Goal: Contribute content: Contribute content

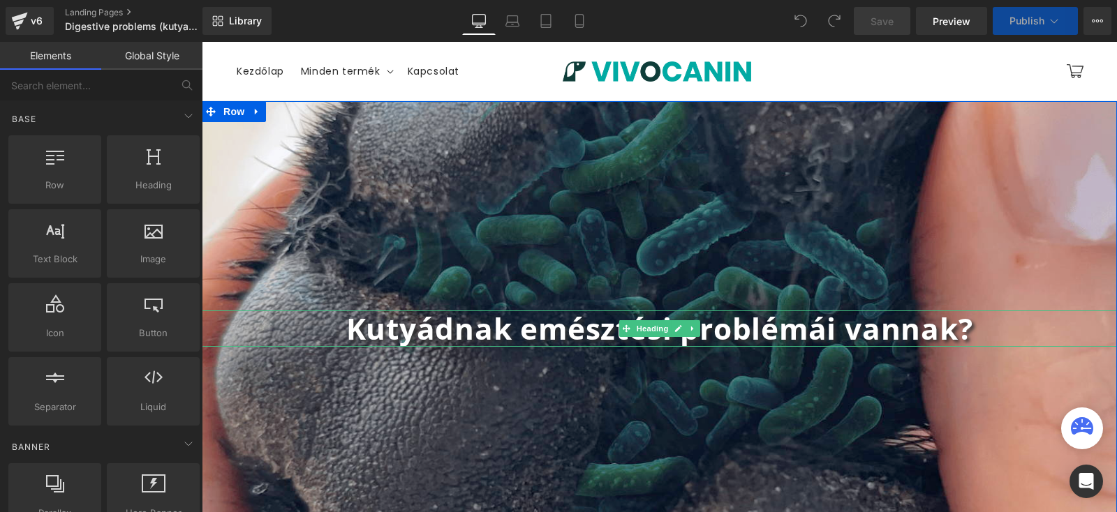
click at [583, 327] on b "Kutyádnak emésztési problémái vannak?" at bounding box center [659, 328] width 627 height 40
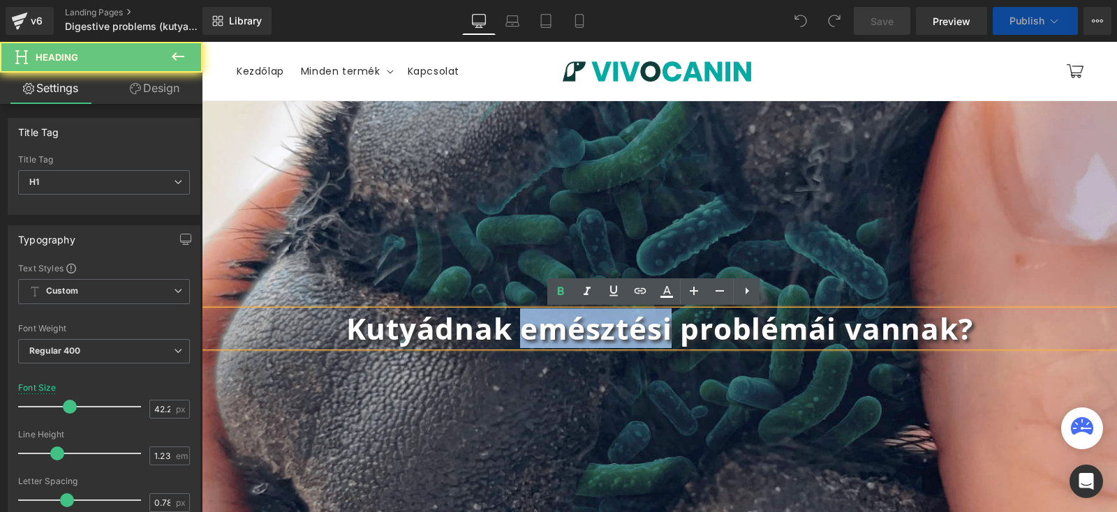
click at [583, 327] on b "Kutyádnak emésztési problémái vannak?" at bounding box center [659, 328] width 627 height 40
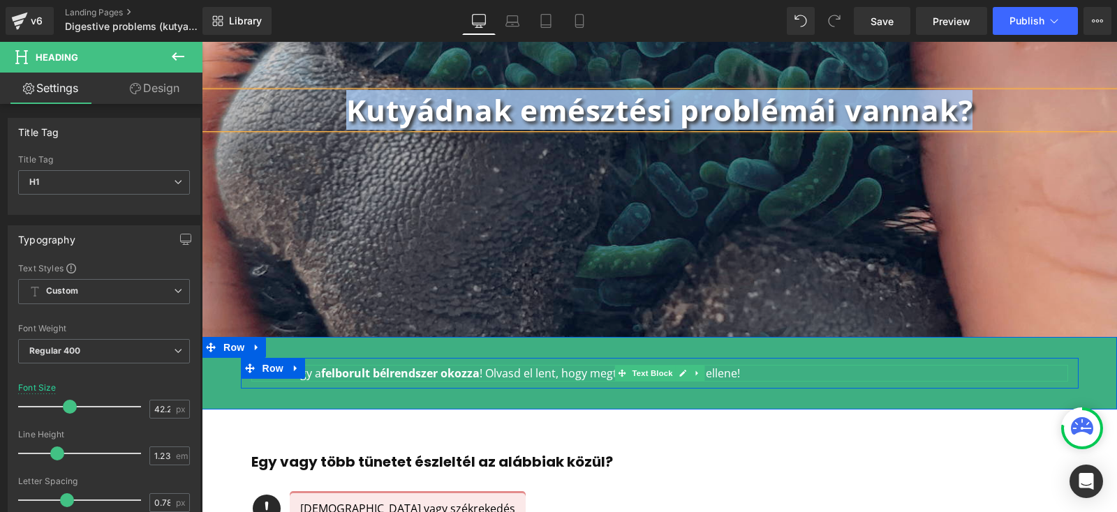
scroll to position [220, 0]
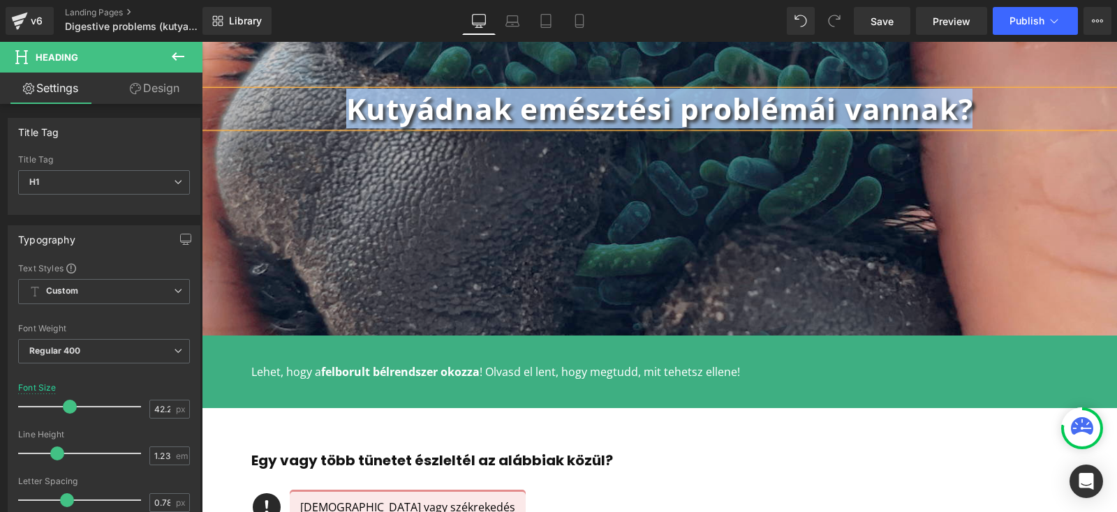
click at [202, 42] on div at bounding box center [202, 42] width 0 height 0
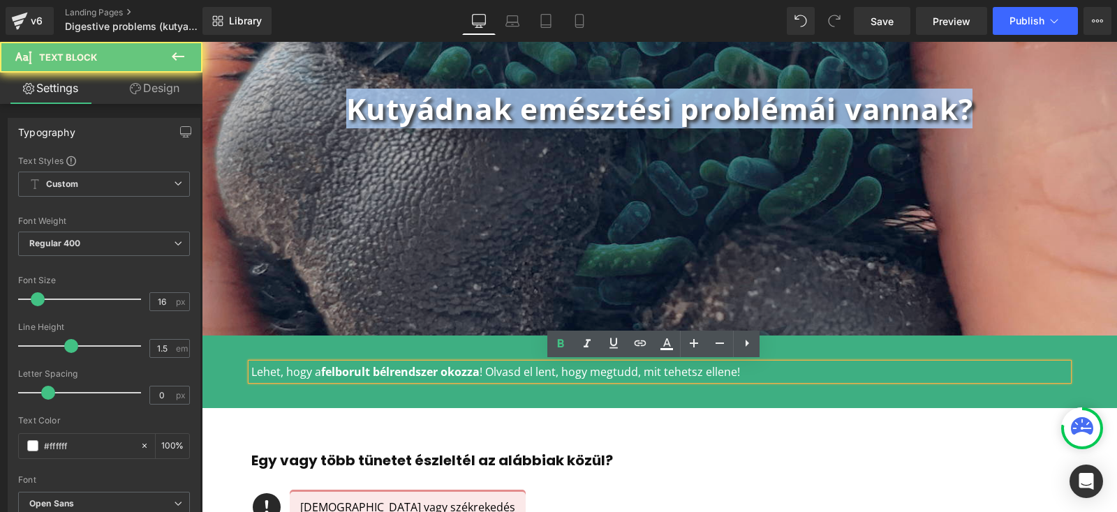
click at [394, 365] on strong "felborult bélrendszer okozza" at bounding box center [400, 371] width 158 height 15
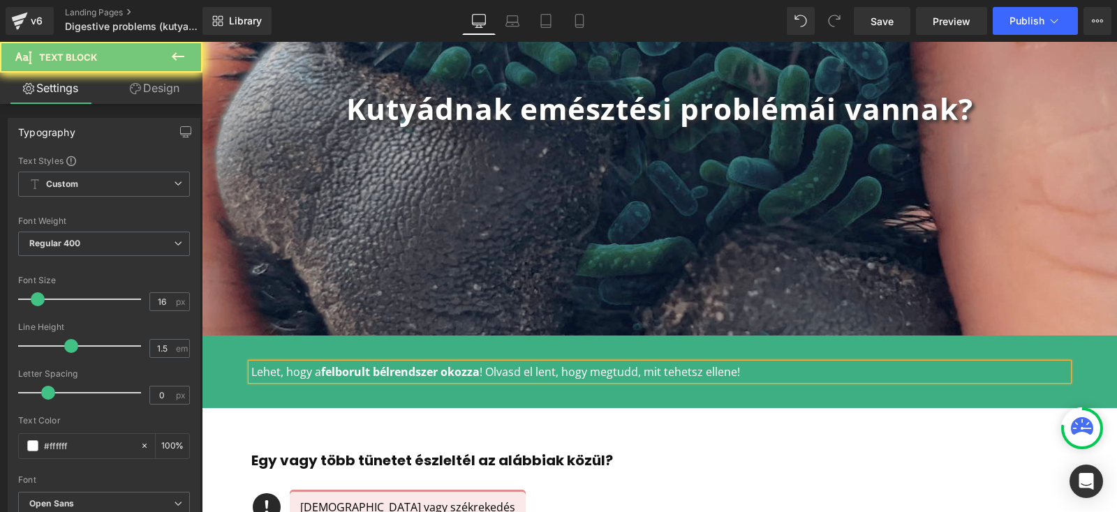
click at [382, 372] on strong "felborult bélrendszer okozza" at bounding box center [400, 371] width 158 height 15
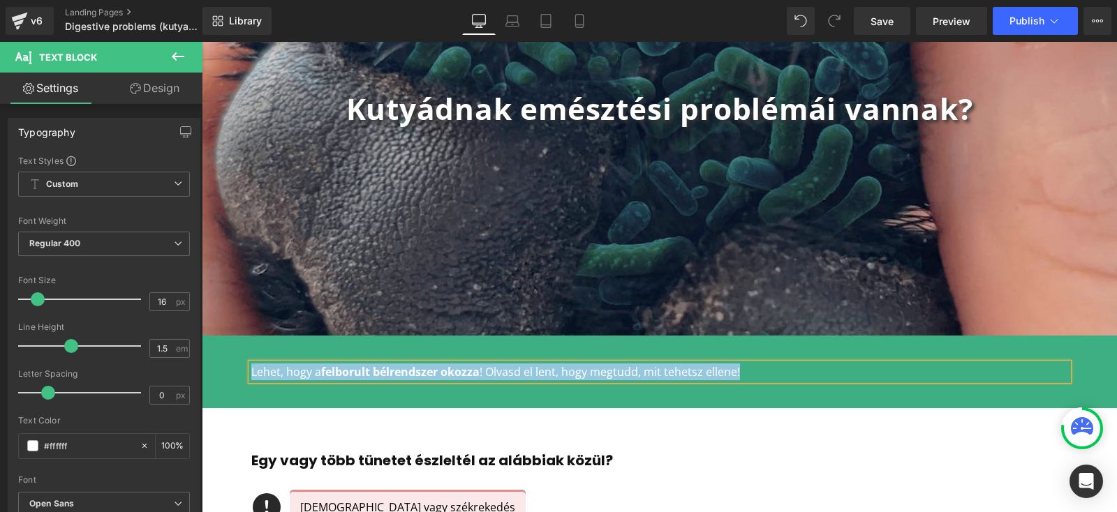
copy p "Lehet, hogy a felborult bélrendszer okozza ! Olvasd el lent, hogy megtudd, mit …"
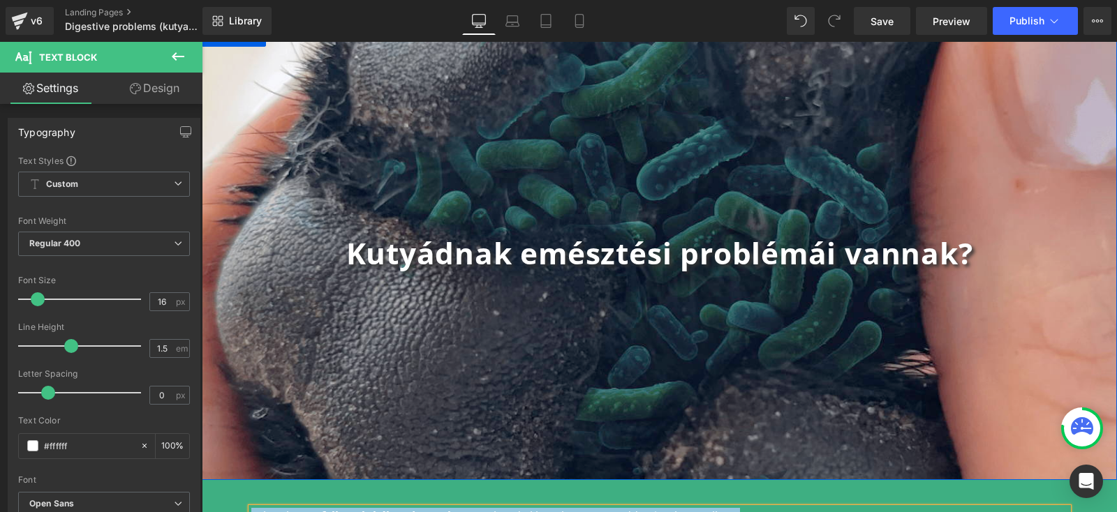
scroll to position [0, 0]
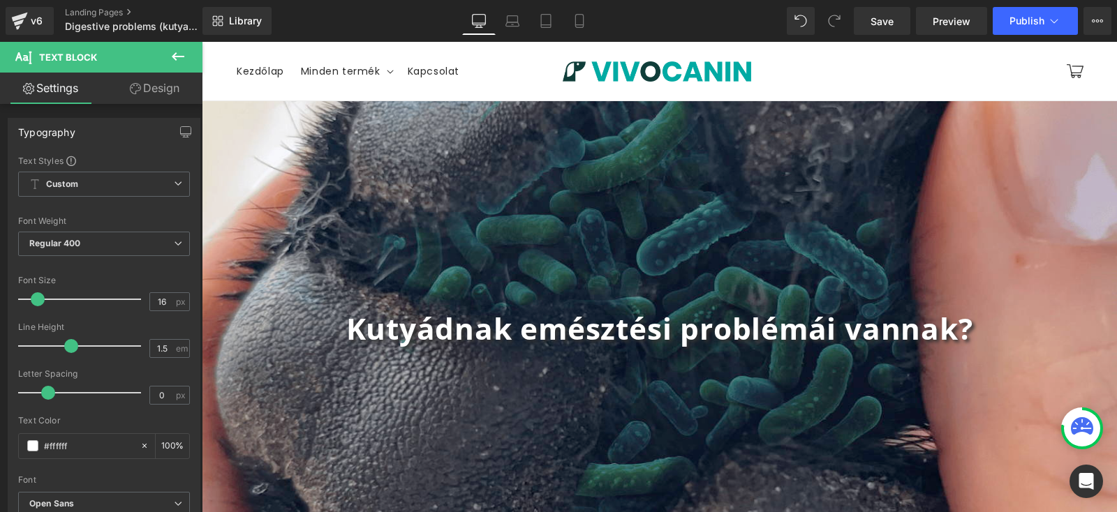
click at [230, 110] on span "Row" at bounding box center [234, 111] width 22 height 17
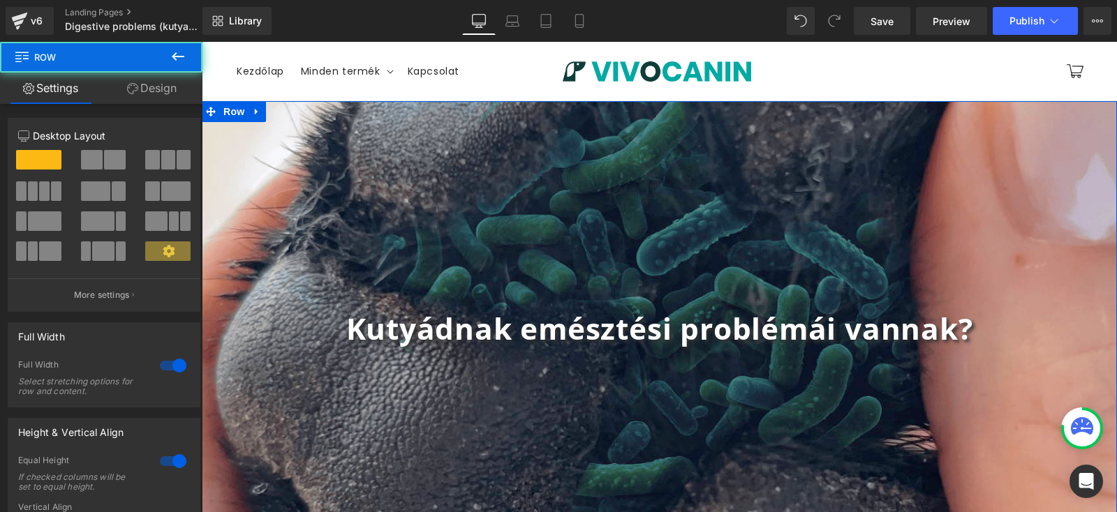
click at [148, 89] on link "Design" at bounding box center [151, 88] width 101 height 31
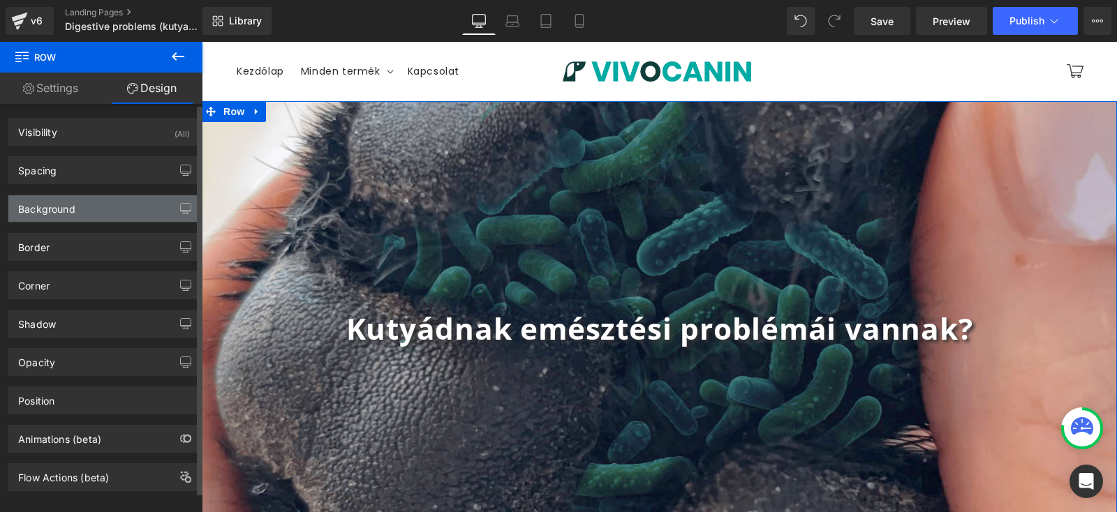
click at [103, 208] on div "Background" at bounding box center [103, 208] width 191 height 27
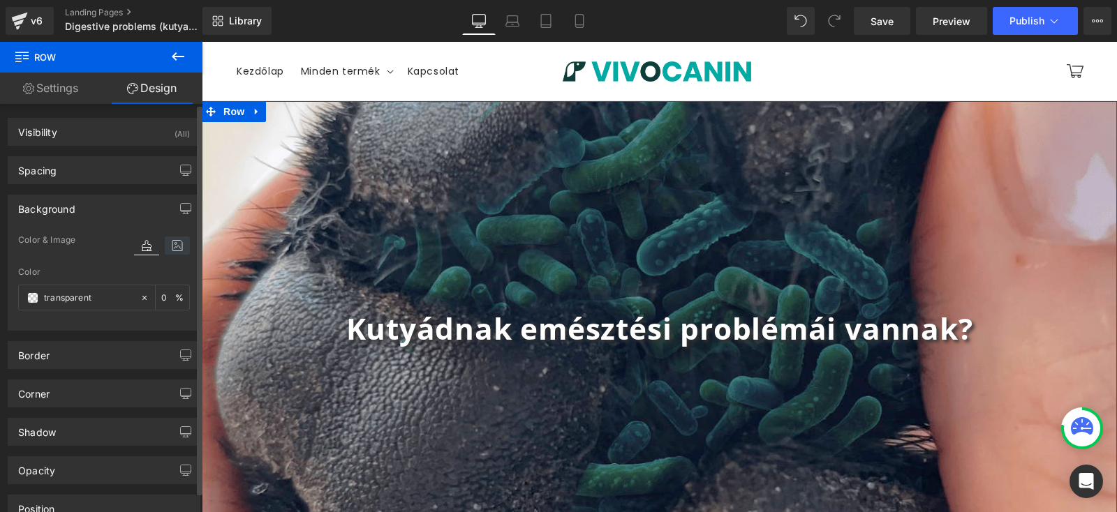
click at [175, 250] on icon at bounding box center [177, 246] width 25 height 18
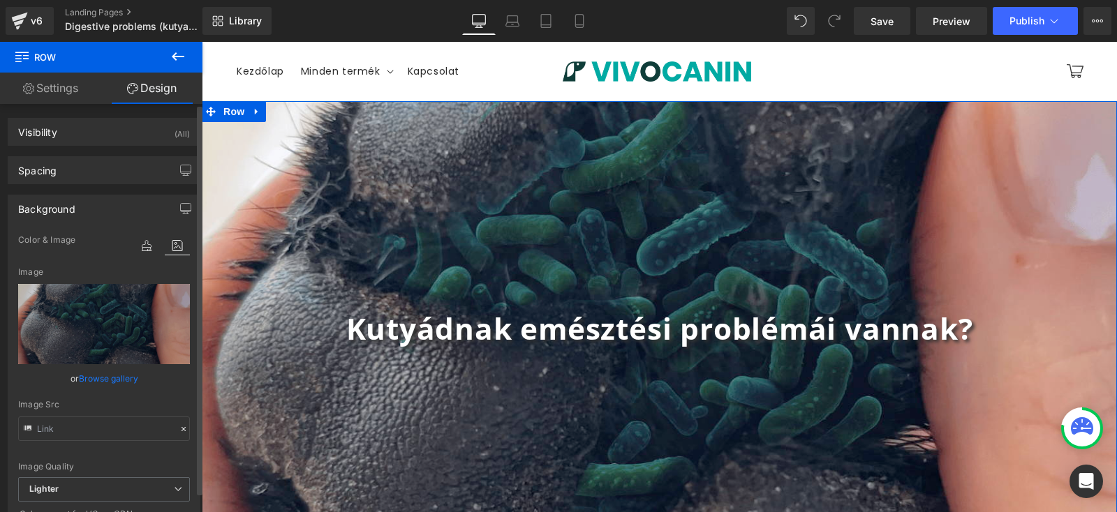
click at [110, 373] on link "Browse gallery" at bounding box center [108, 378] width 59 height 24
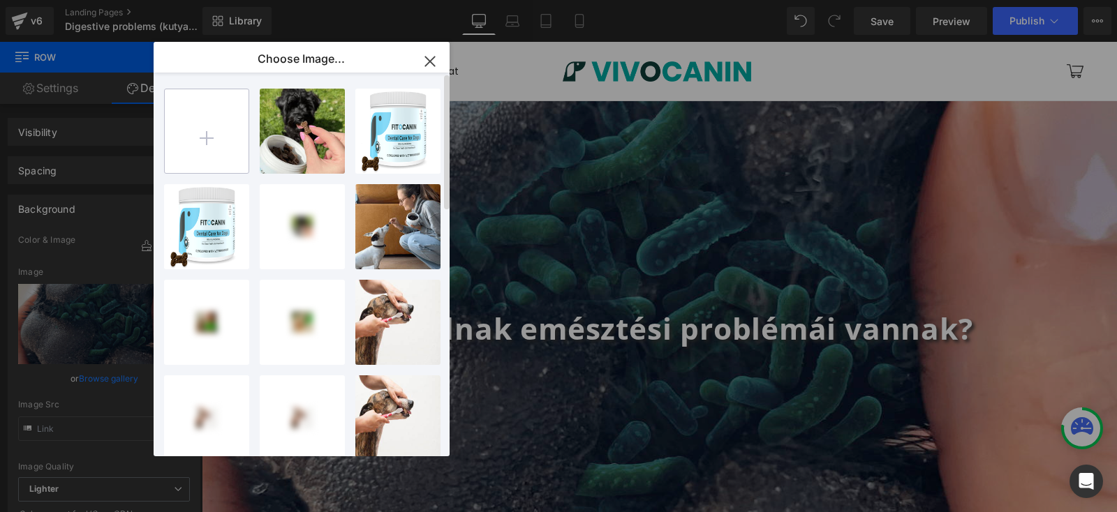
click at [211, 142] on input "file" at bounding box center [207, 131] width 84 height 84
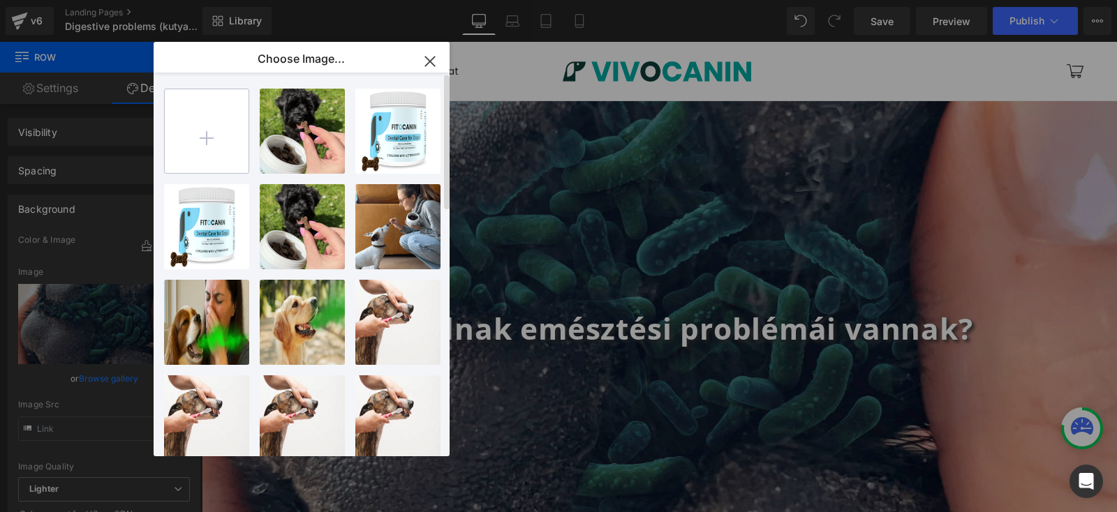
type input "C:\fakepath\polna velikost copy.jpg"
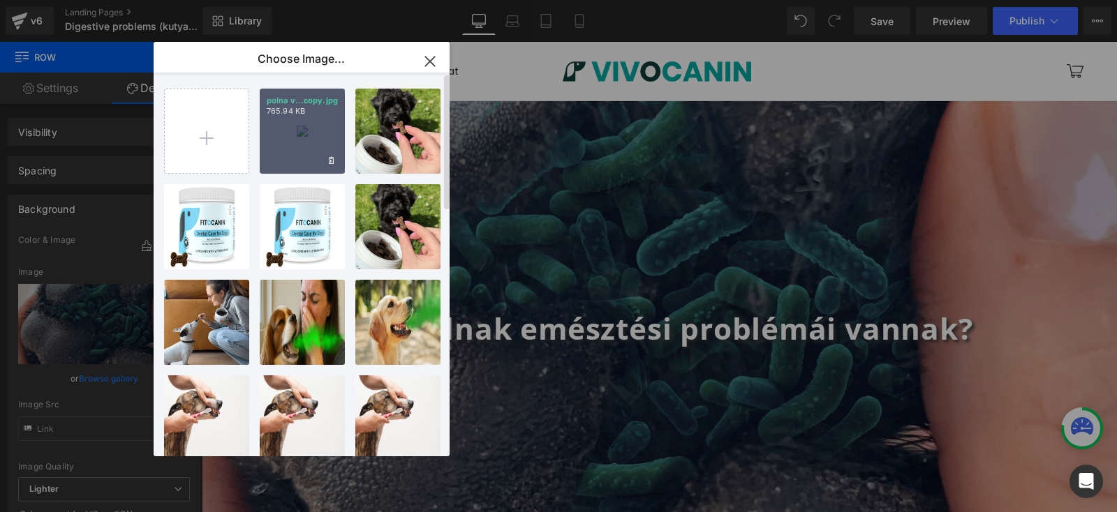
click at [304, 129] on div "polna v...copy.jpg 765.94 KB" at bounding box center [302, 131] width 85 height 85
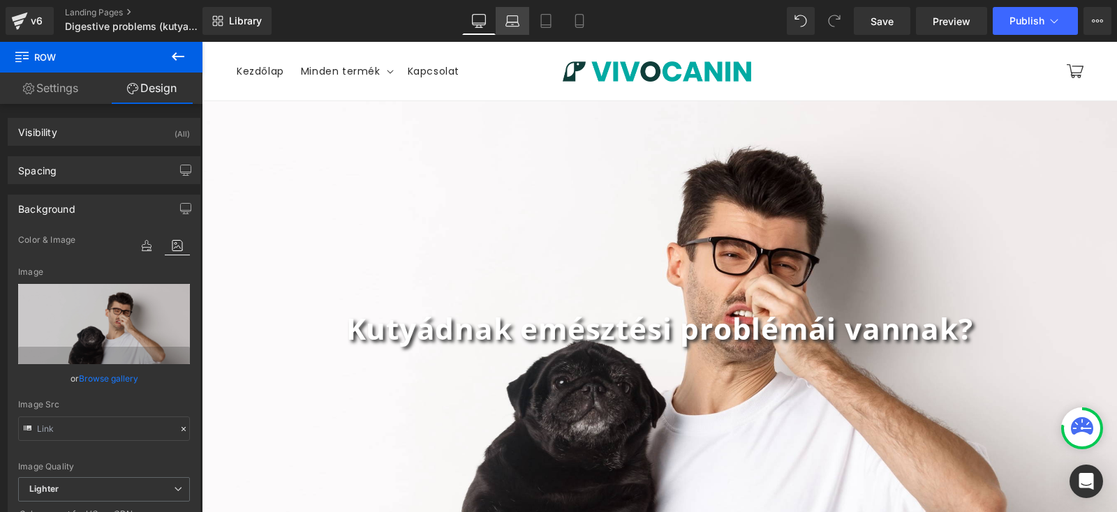
click at [516, 24] on icon at bounding box center [512, 21] width 14 height 14
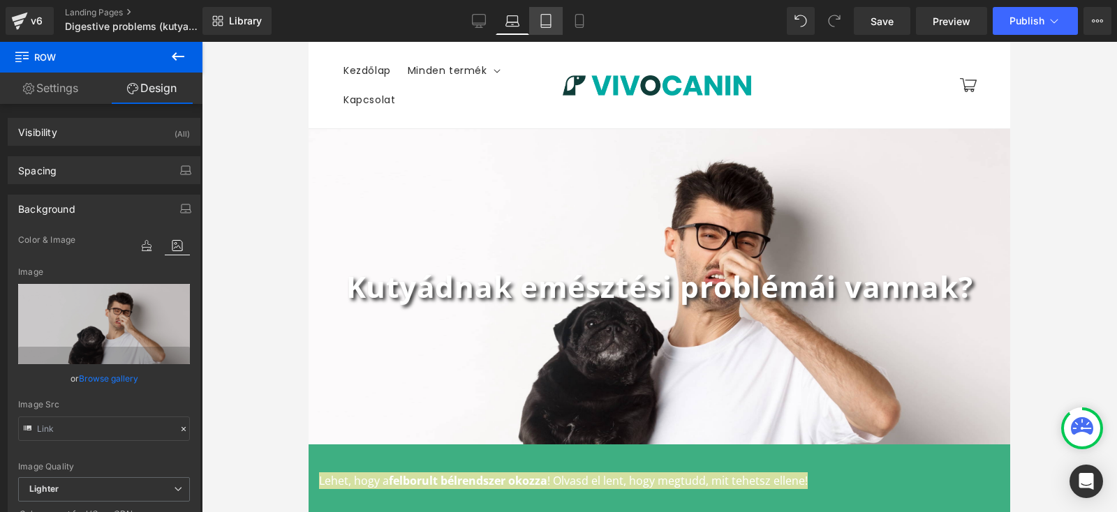
click at [555, 23] on link "Tablet" at bounding box center [546, 21] width 34 height 28
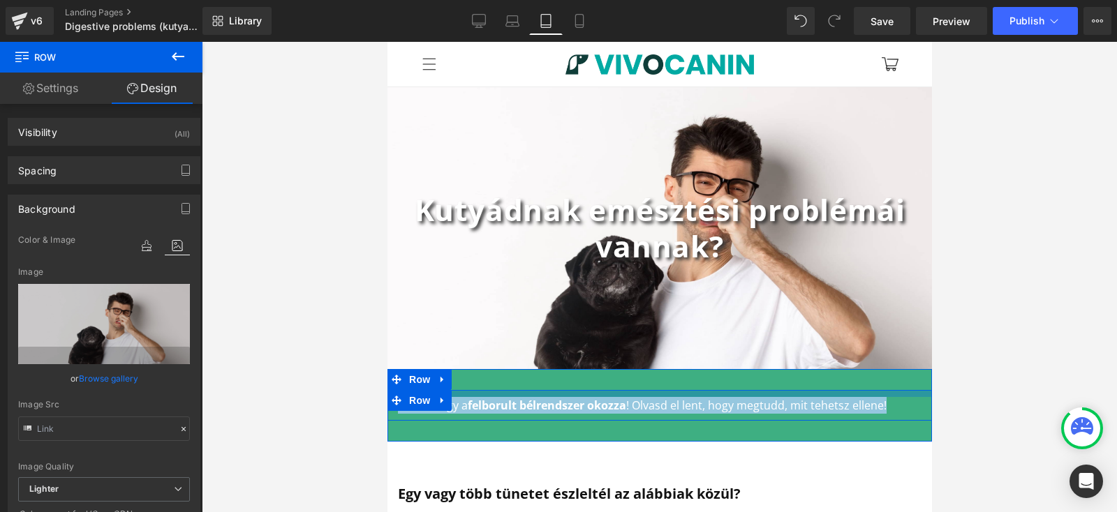
click at [540, 387] on div "Lehet, hogy a felborult bélrendszer okozza ! Olvasd el lent, hogy megtudd, mit …" at bounding box center [659, 405] width 544 height 73
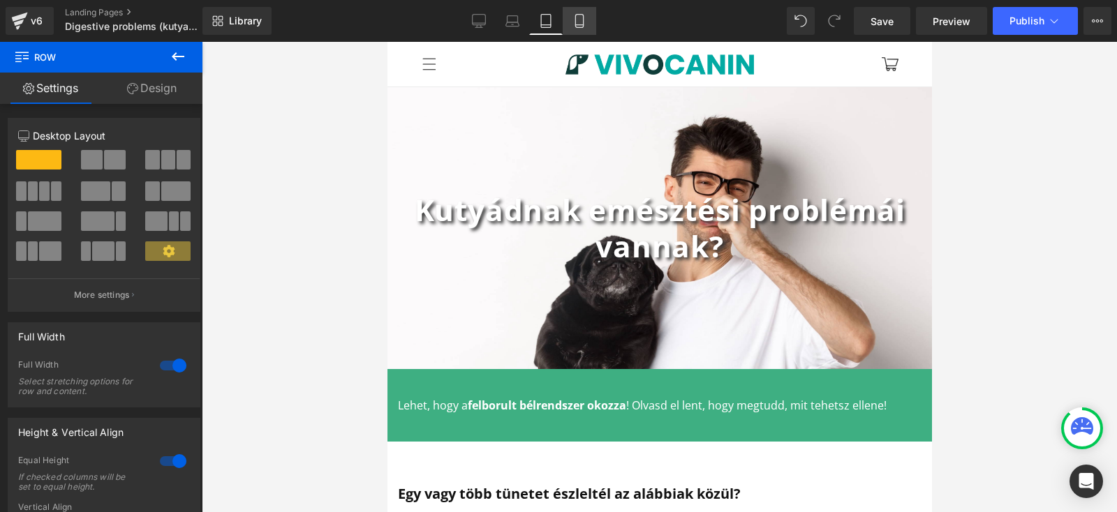
click at [583, 15] on icon at bounding box center [579, 21] width 14 height 14
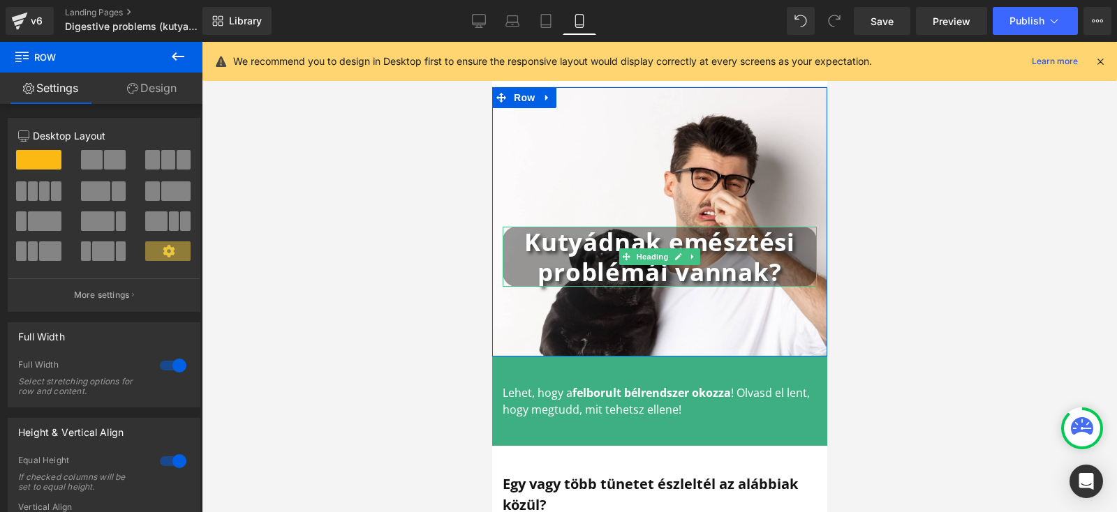
click at [597, 258] on b "Kutyádnak emésztési problémái vannak?" at bounding box center [658, 256] width 271 height 63
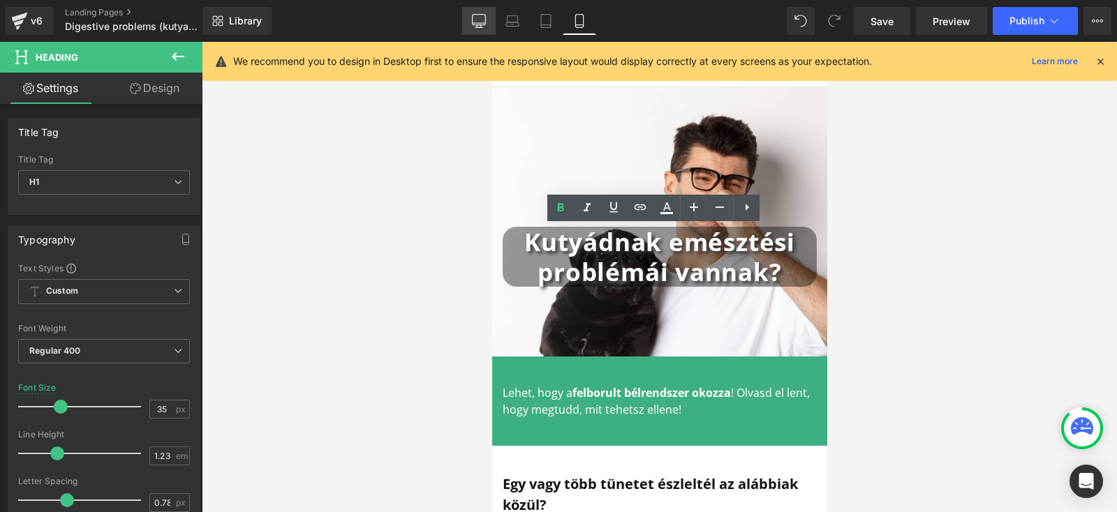
click at [482, 17] on icon at bounding box center [479, 21] width 14 height 14
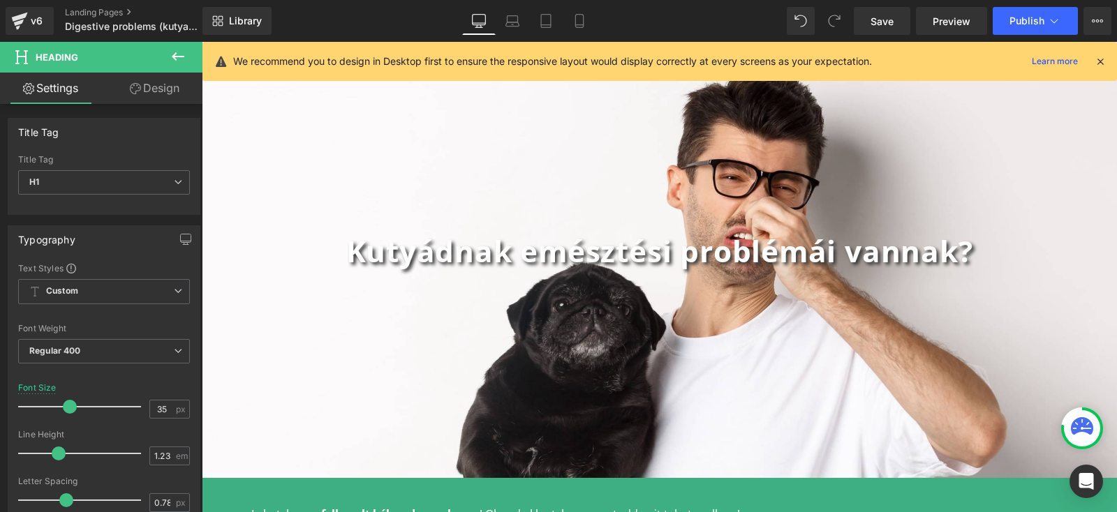
scroll to position [84, 0]
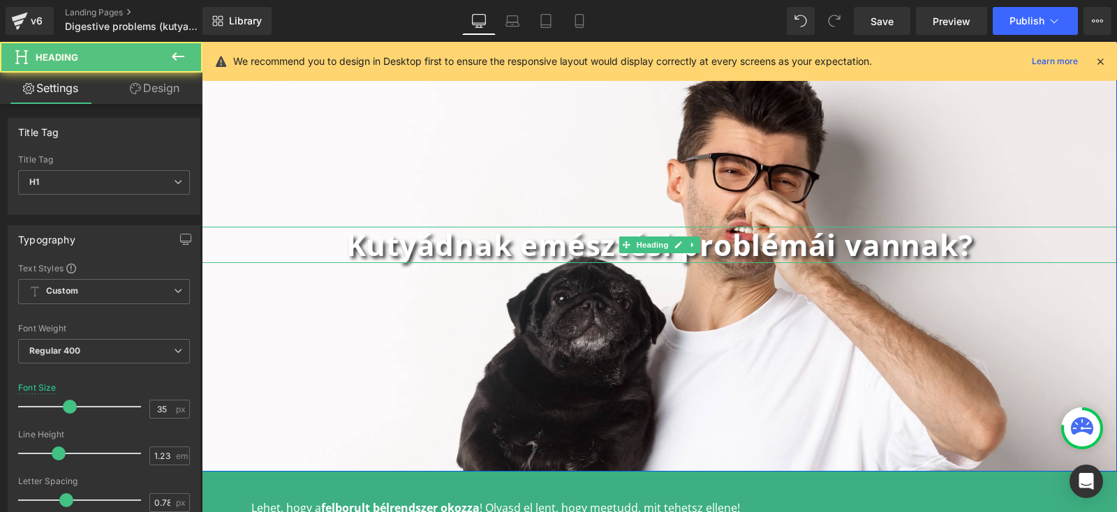
click at [353, 249] on b "Kutyádnak emésztési problémái vannak?" at bounding box center [659, 245] width 627 height 40
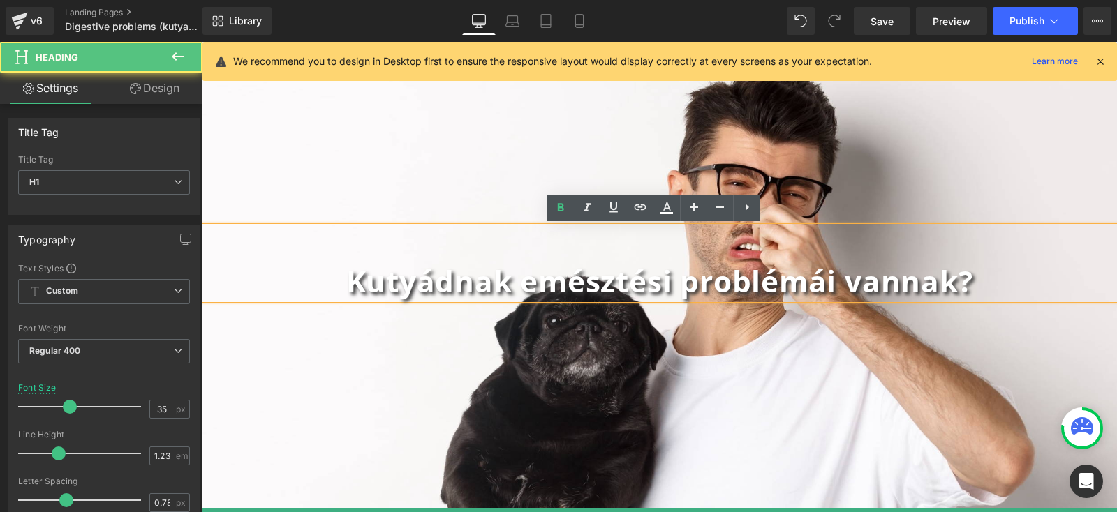
scroll to position [120, 0]
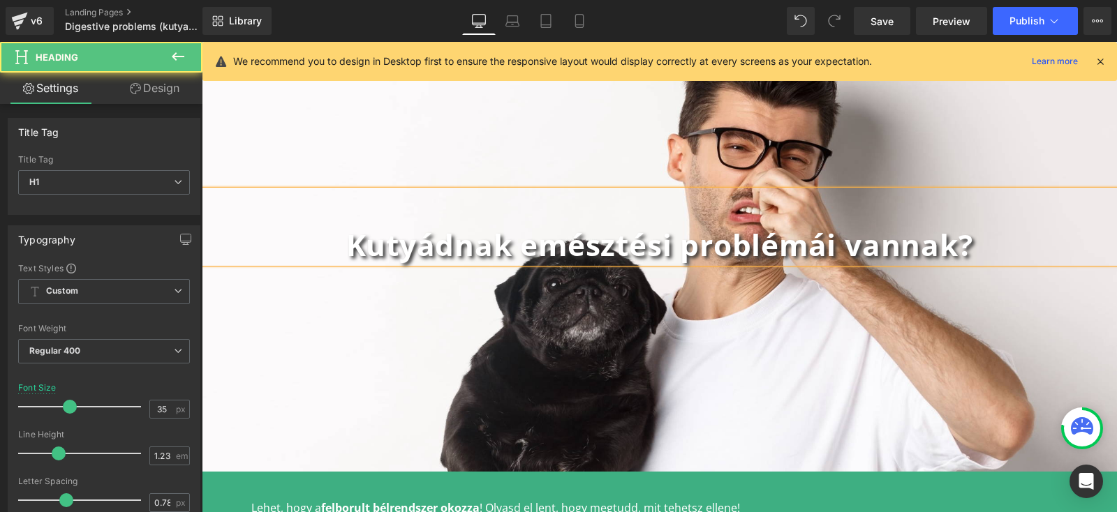
click at [646, 199] on h1 at bounding box center [659, 209] width 915 height 36
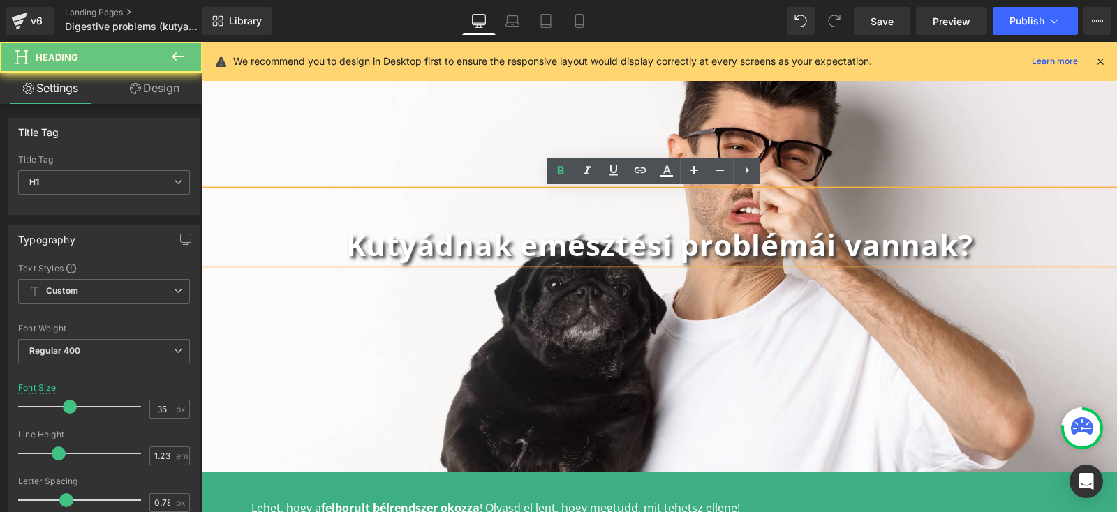
click at [642, 209] on h1 at bounding box center [659, 209] width 915 height 36
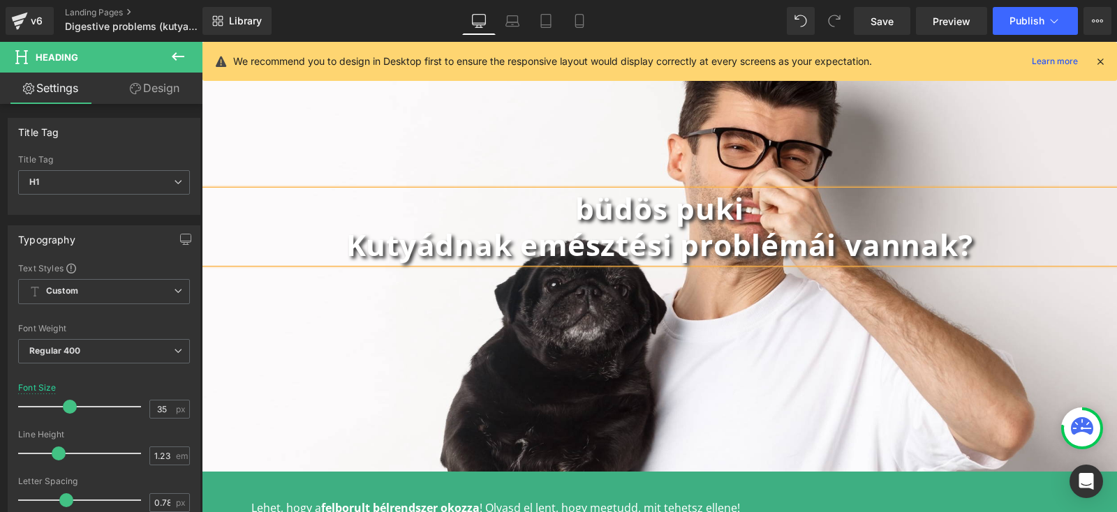
click at [587, 209] on b "büdös puki" at bounding box center [659, 208] width 169 height 40
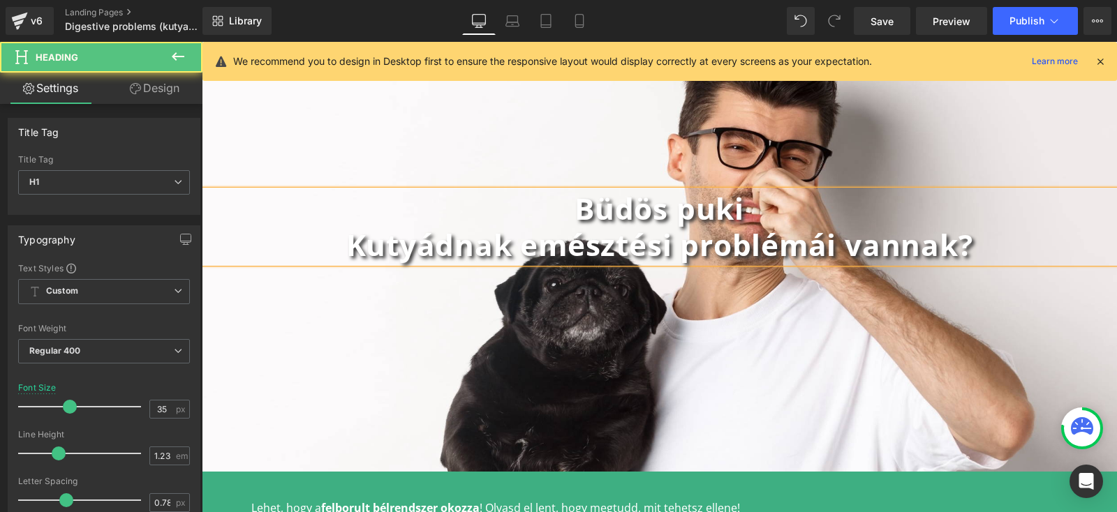
click at [792, 197] on h1 "Büdös puki" at bounding box center [659, 209] width 915 height 36
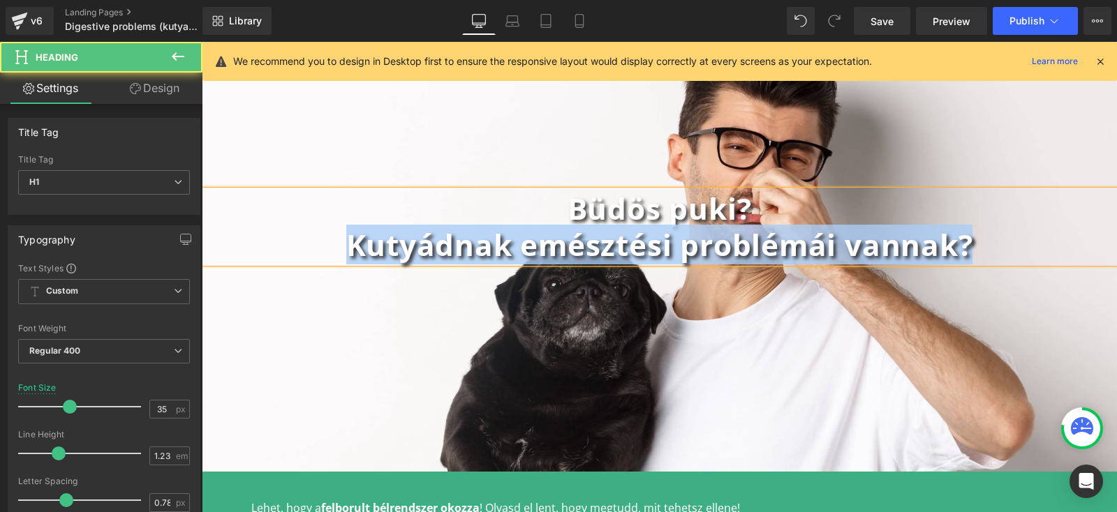
drag, startPoint x: 1000, startPoint y: 251, endPoint x: 267, endPoint y: 254, distance: 733.5
click at [267, 254] on h1 "Kutyádnak emésztési problémái vannak?" at bounding box center [659, 245] width 915 height 36
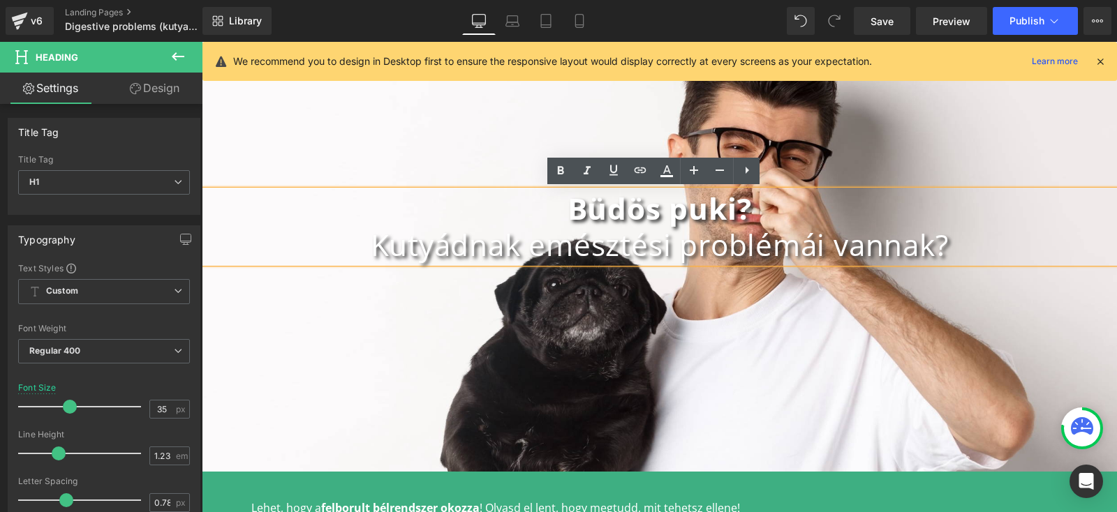
click at [777, 322] on div "Büdös puki? Kutyádnak emésztési problémái vannak? Heading Row" at bounding box center [659, 226] width 915 height 491
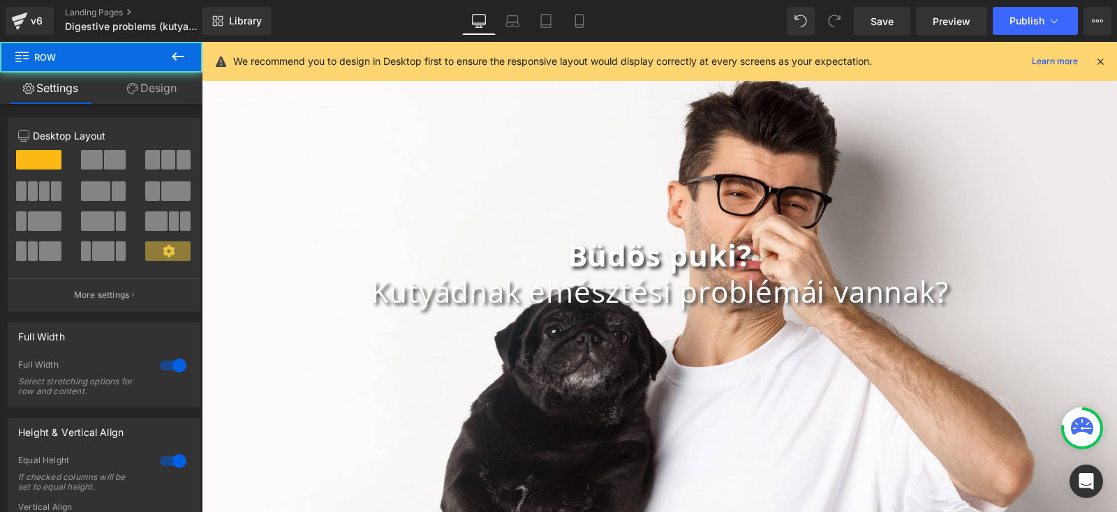
scroll to position [66, 0]
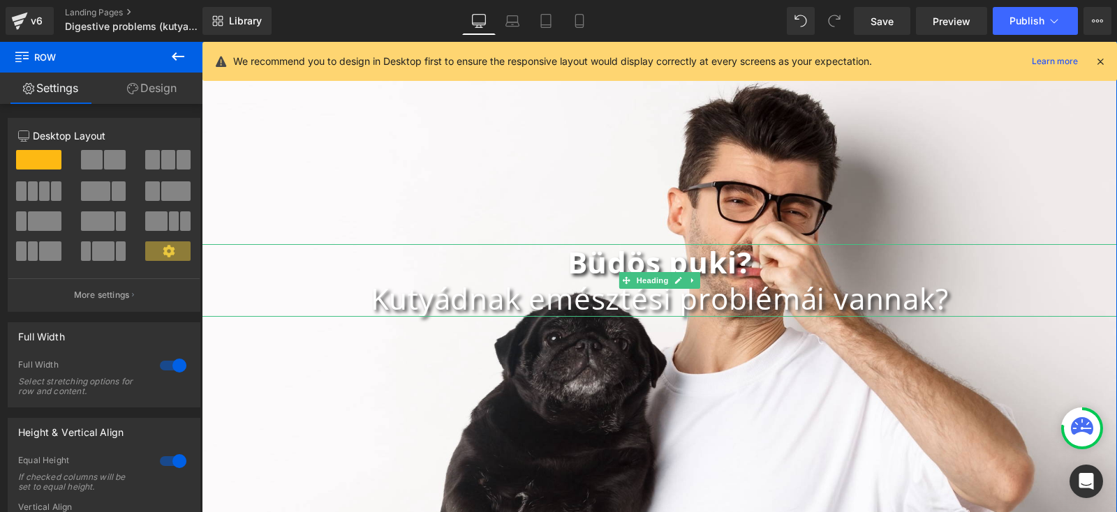
click at [567, 263] on b "Büdös puki?" at bounding box center [659, 262] width 184 height 40
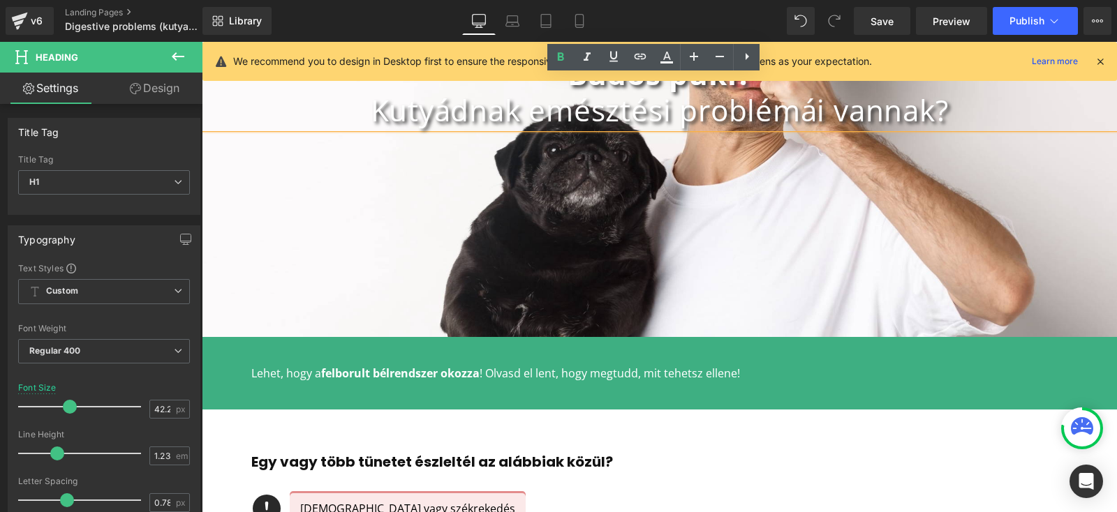
scroll to position [263, 0]
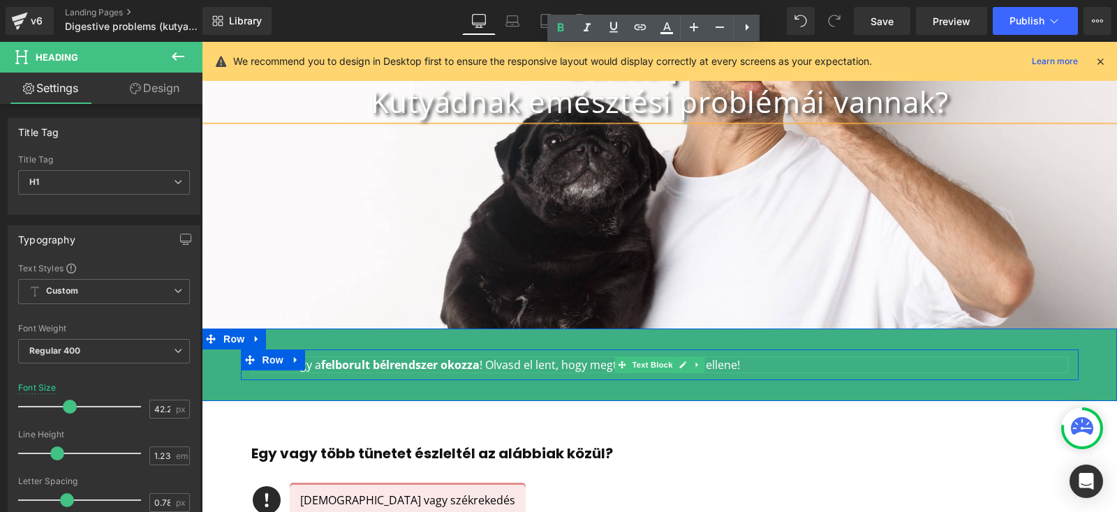
click at [329, 363] on strong "felborult bélrendszer okozza" at bounding box center [400, 364] width 158 height 15
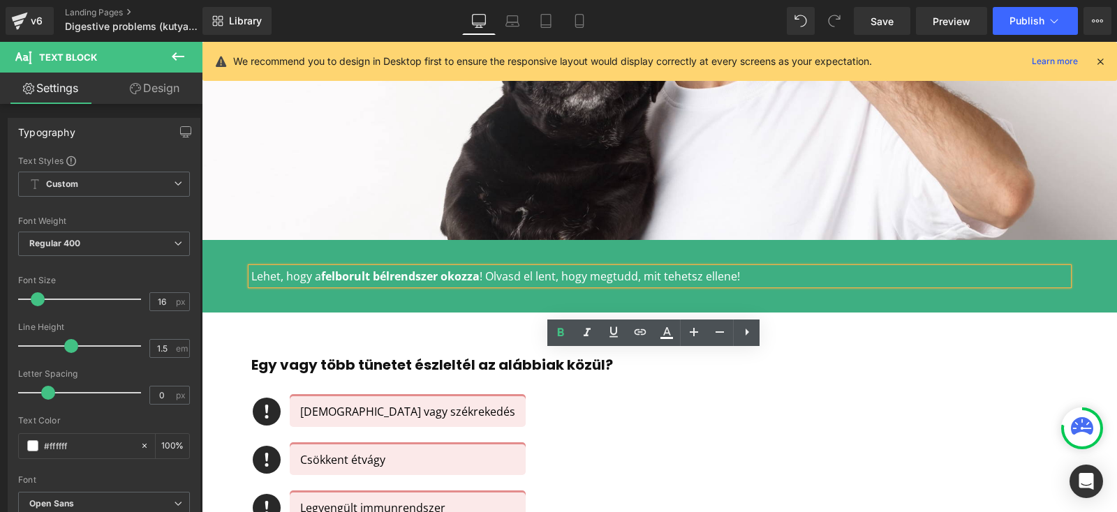
scroll to position [399, 0]
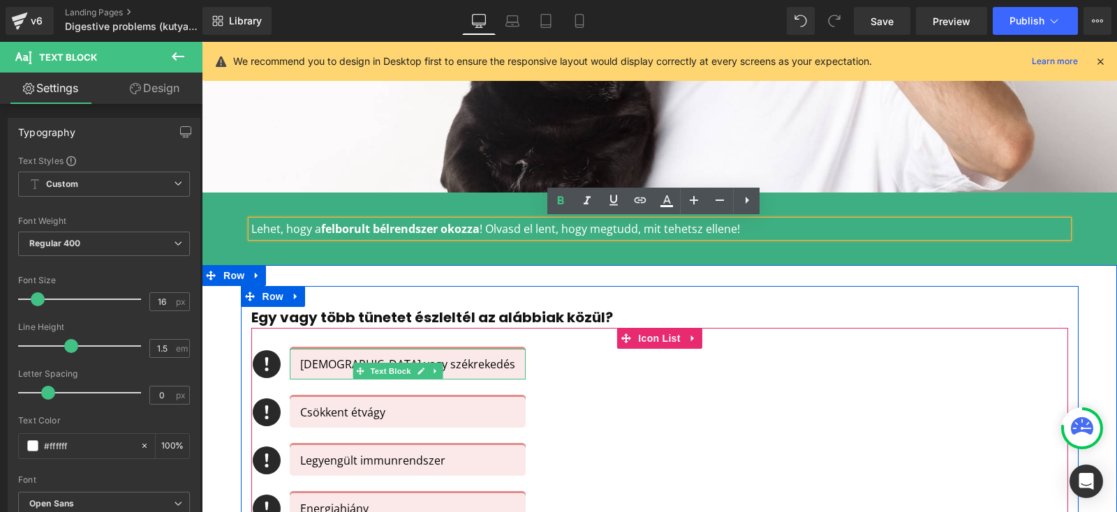
click at [311, 362] on p "[DEMOGRAPHIC_DATA] vagy székrekedés" at bounding box center [407, 364] width 215 height 17
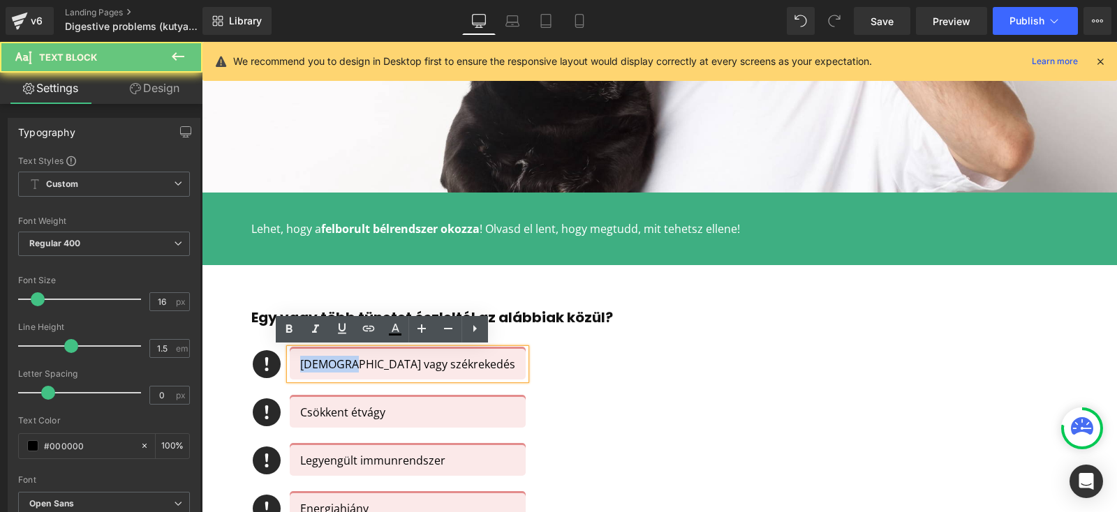
click at [311, 362] on p "[DEMOGRAPHIC_DATA] vagy székrekedés" at bounding box center [407, 364] width 215 height 17
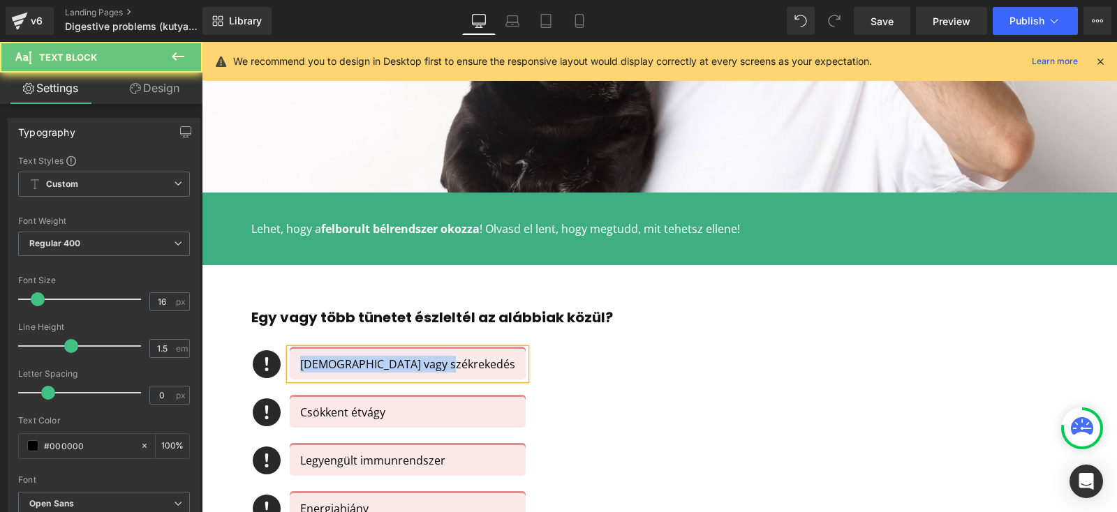
copy p "[DEMOGRAPHIC_DATA] vagy székrekedés"
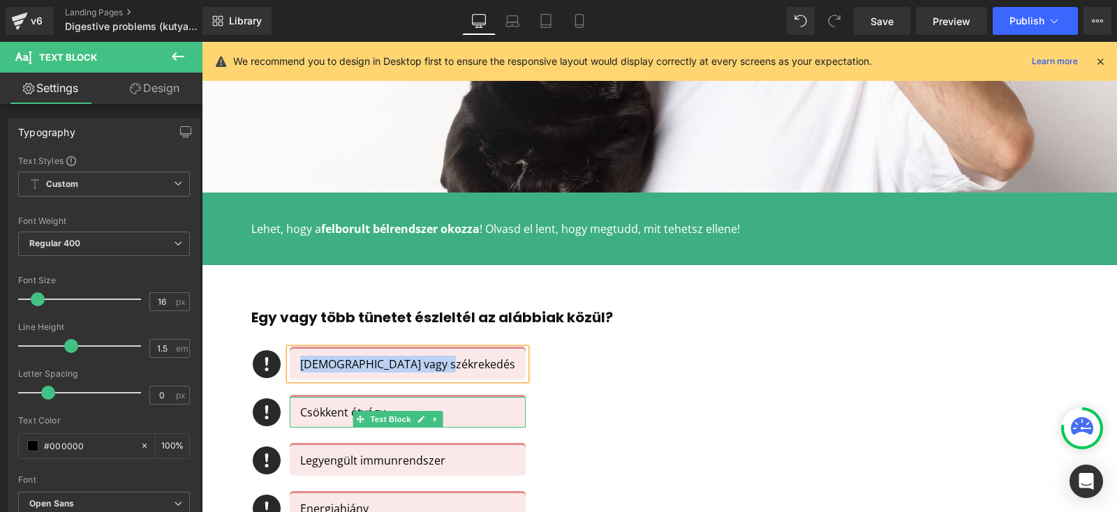
click at [306, 413] on p "Csökkent étvágy" at bounding box center [407, 412] width 215 height 17
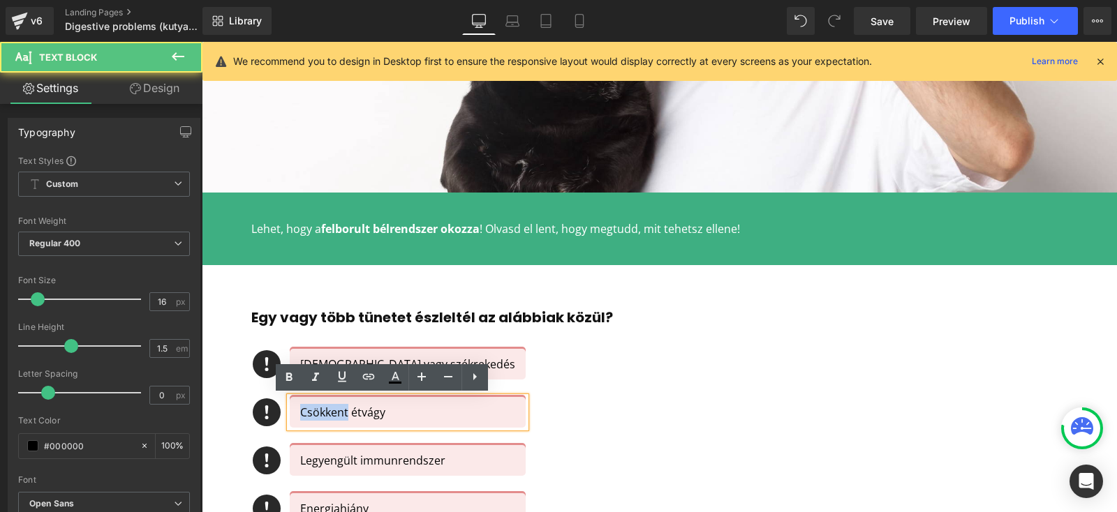
click at [306, 413] on p "Csökkent étvágy" at bounding box center [407, 412] width 215 height 17
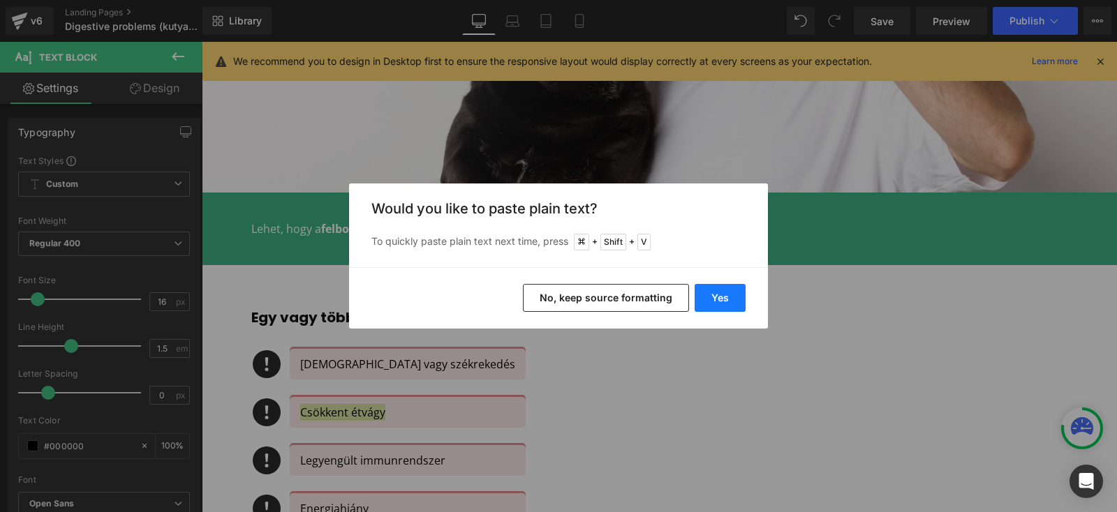
drag, startPoint x: 709, startPoint y: 292, endPoint x: 507, endPoint y: 251, distance: 206.7
click at [709, 292] on button "Yes" at bounding box center [719, 298] width 51 height 28
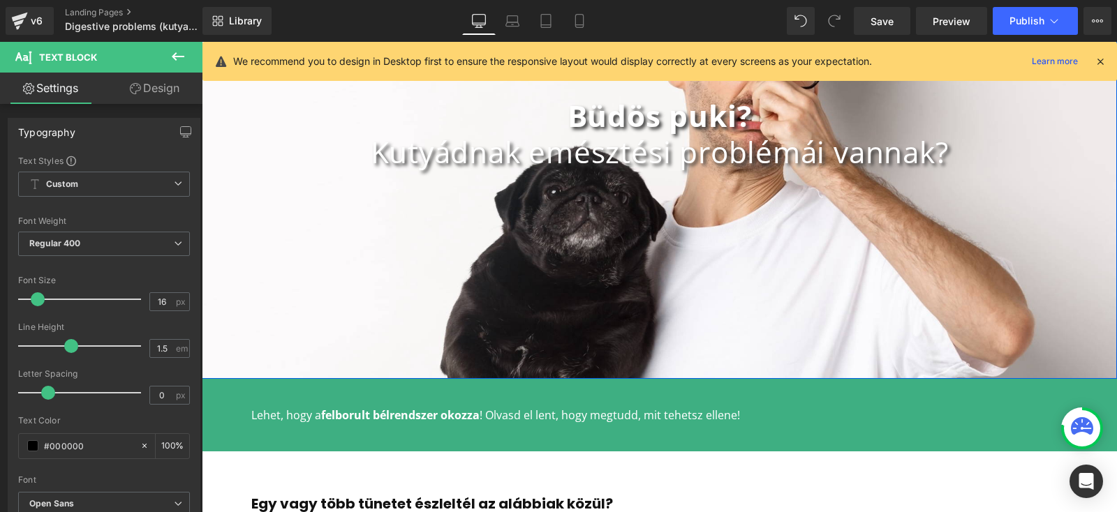
scroll to position [154, 0]
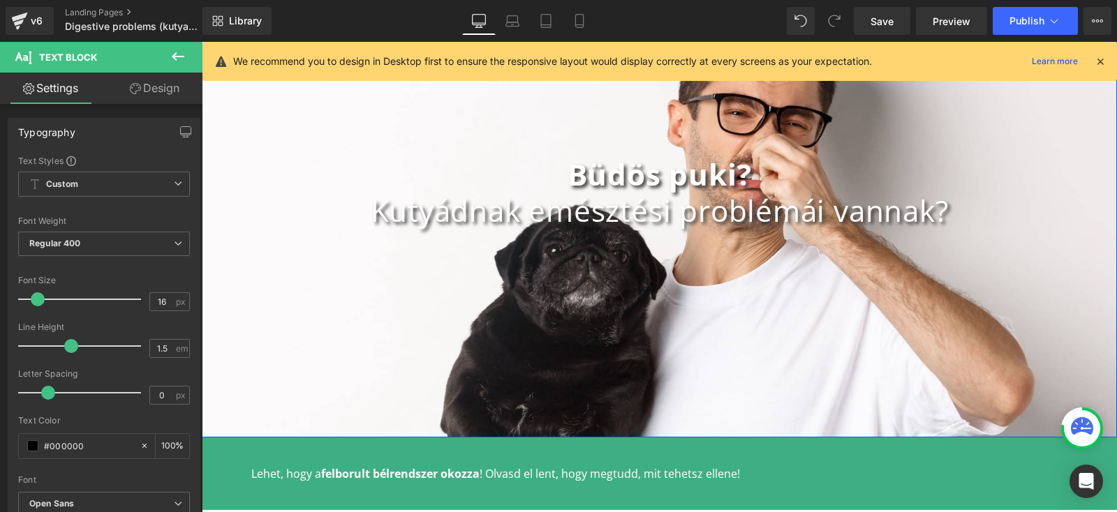
click at [587, 193] on h1 "Kutyádnak emésztési problémái vannak?" at bounding box center [659, 211] width 915 height 36
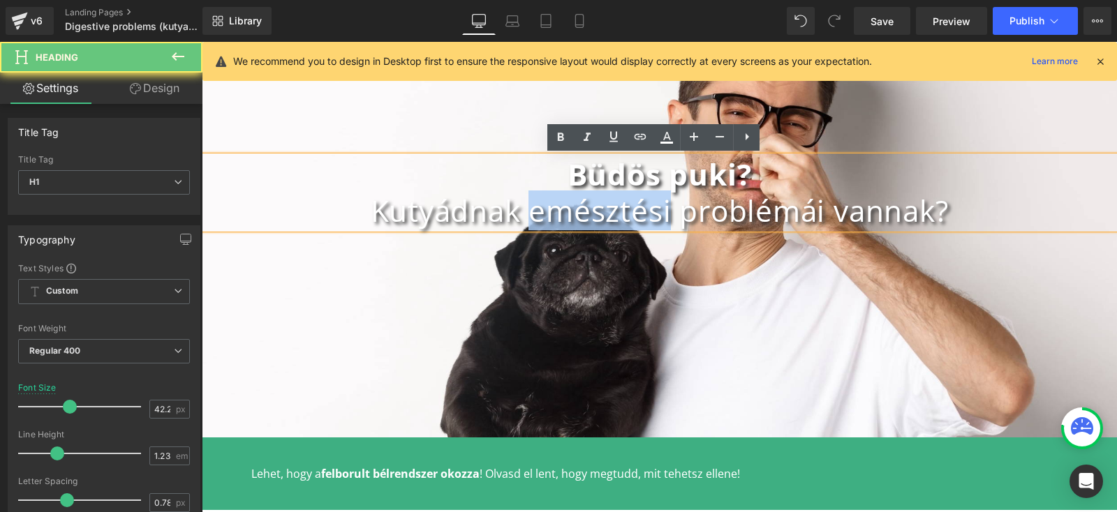
click at [587, 193] on h1 "Kutyádnak emésztési problémái vannak?" at bounding box center [659, 211] width 915 height 36
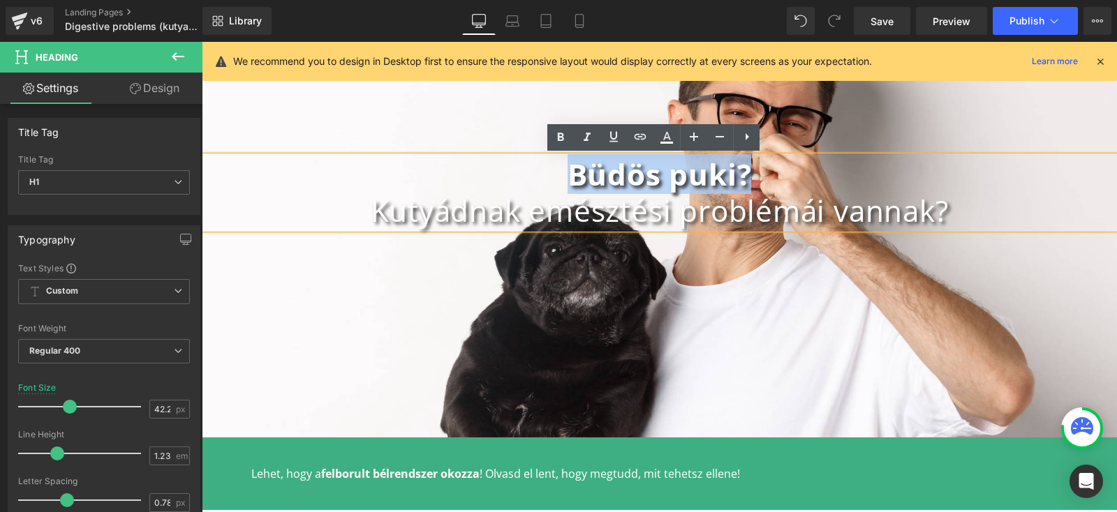
drag, startPoint x: 740, startPoint y: 176, endPoint x: 518, endPoint y: 177, distance: 221.9
click at [519, 177] on h1 "Büdös puki?" at bounding box center [659, 174] width 915 height 36
copy b "Büdös puki?"
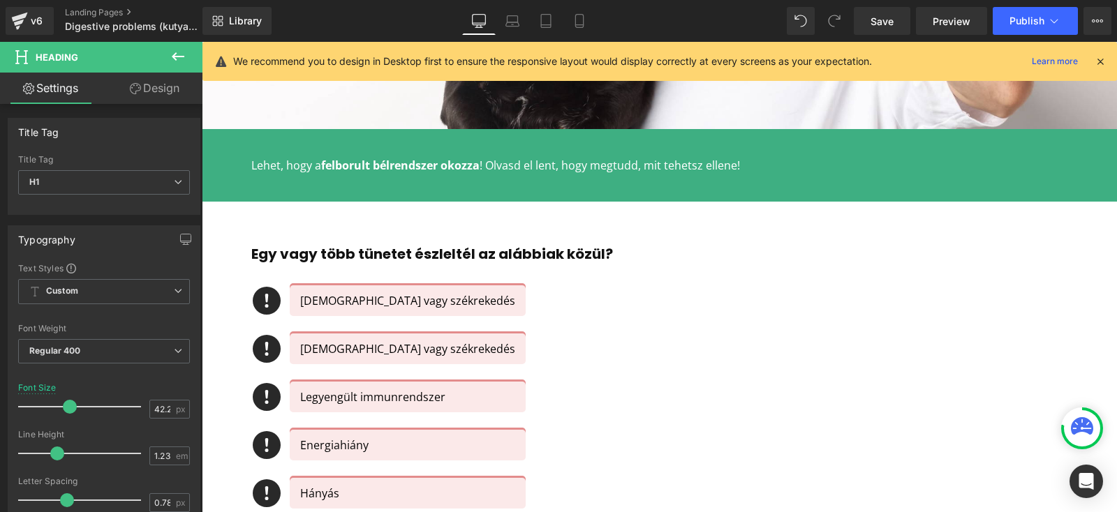
scroll to position [475, 0]
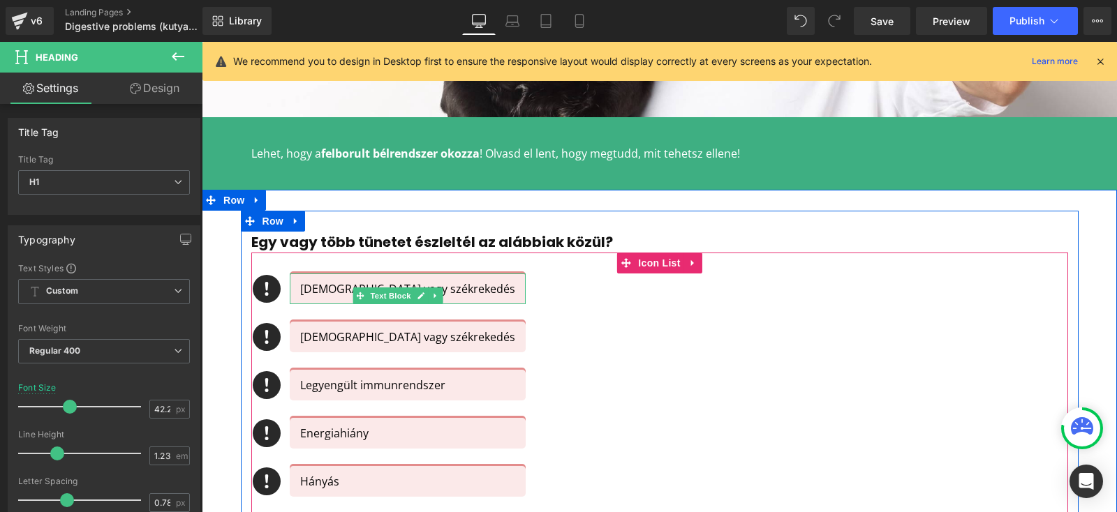
click at [321, 289] on p "[DEMOGRAPHIC_DATA] vagy székrekedés" at bounding box center [407, 289] width 215 height 17
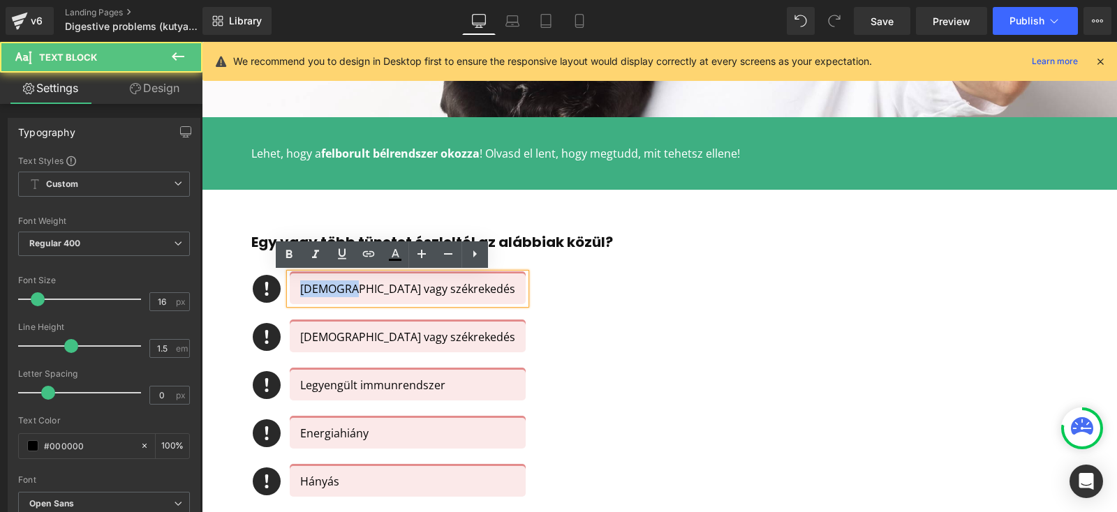
click at [321, 289] on p "[DEMOGRAPHIC_DATA] vagy székrekedés" at bounding box center [407, 289] width 215 height 17
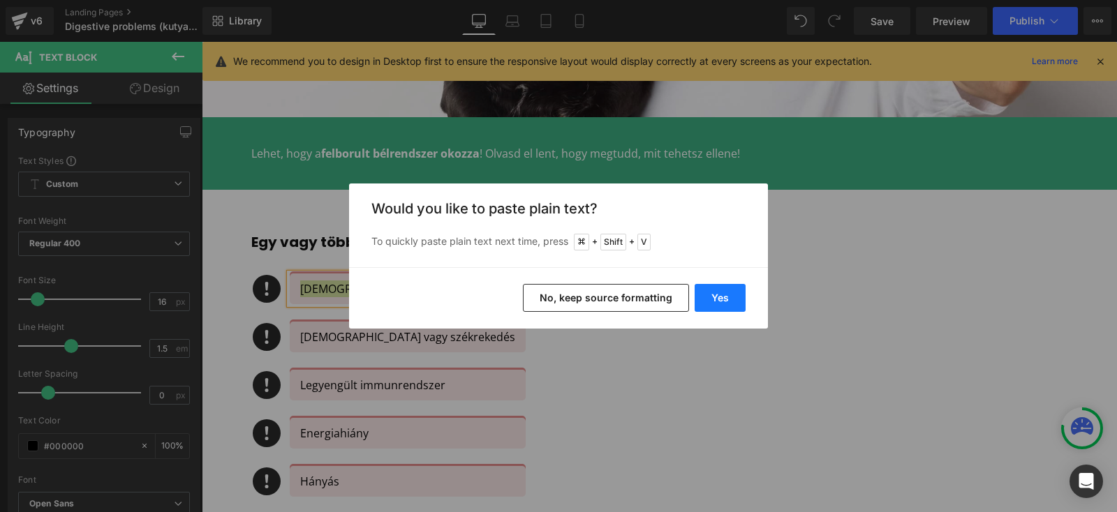
click at [721, 294] on button "Yes" at bounding box center [719, 298] width 51 height 28
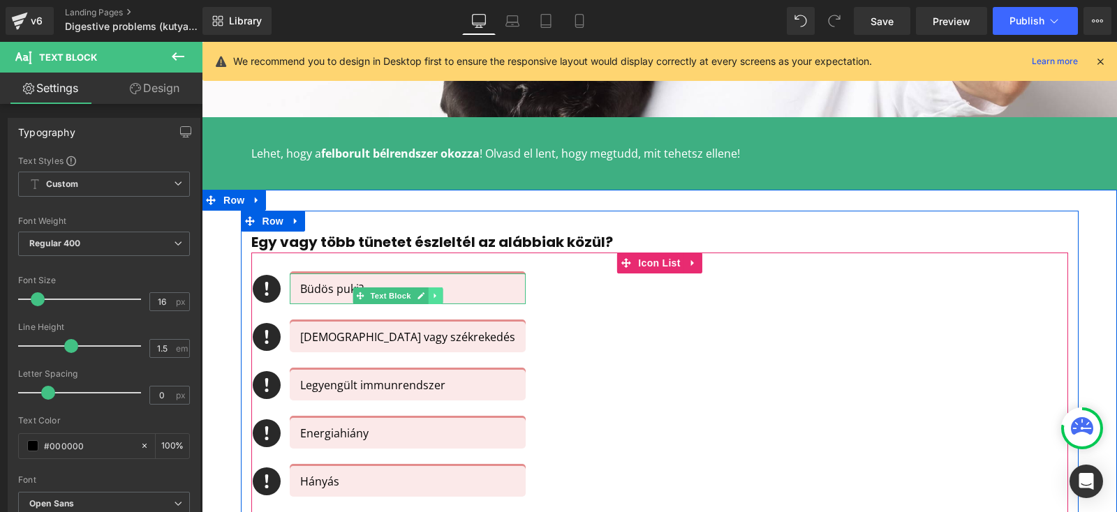
click at [428, 291] on link at bounding box center [435, 296] width 15 height 17
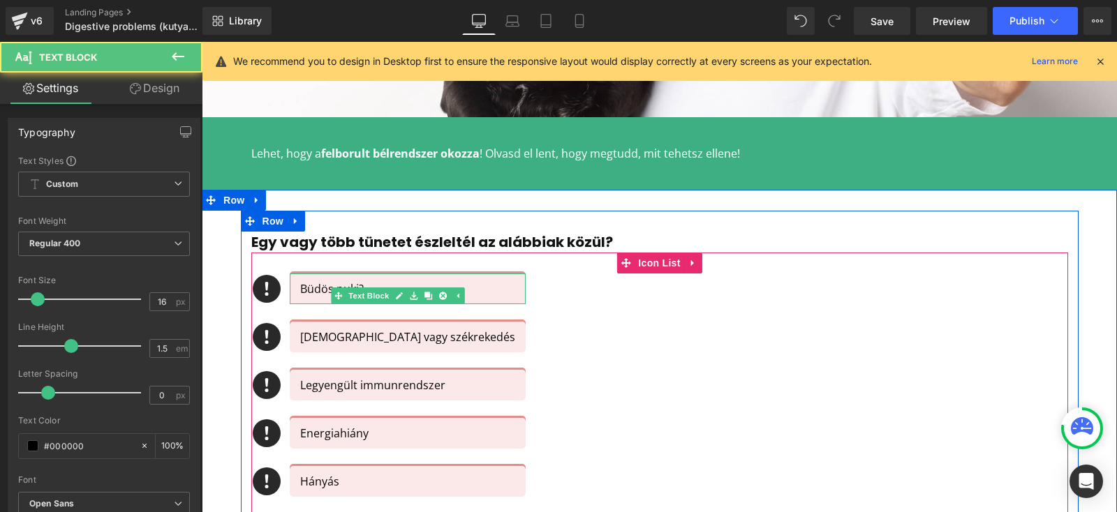
click at [460, 281] on p "Büdös puki?" at bounding box center [407, 289] width 215 height 17
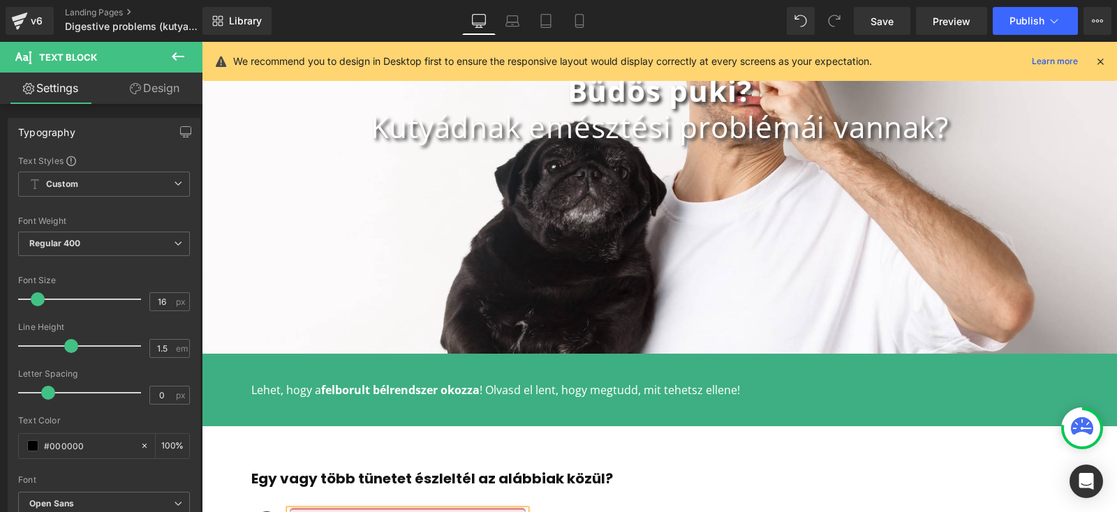
scroll to position [0, 0]
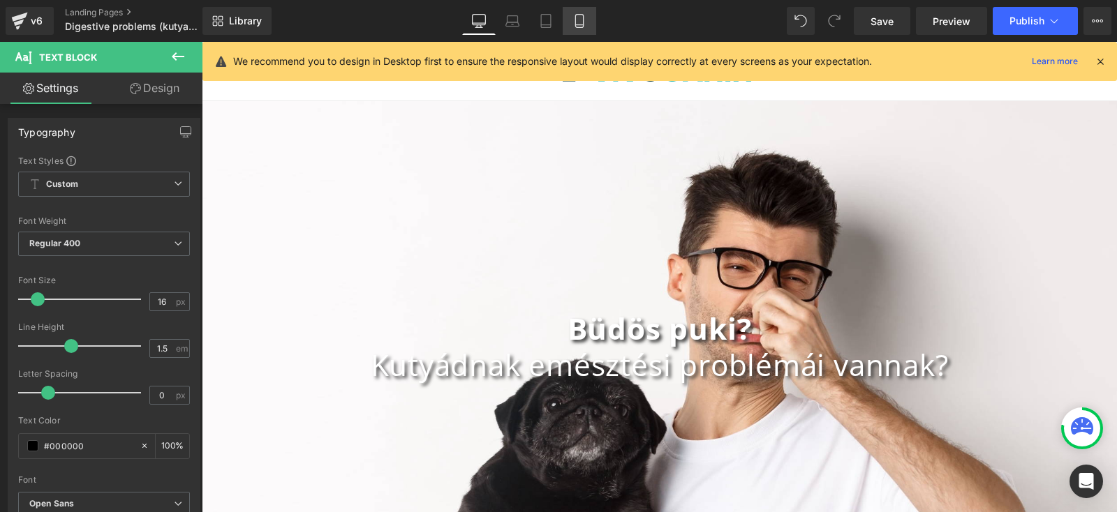
click at [581, 15] on icon at bounding box center [579, 21] width 8 height 13
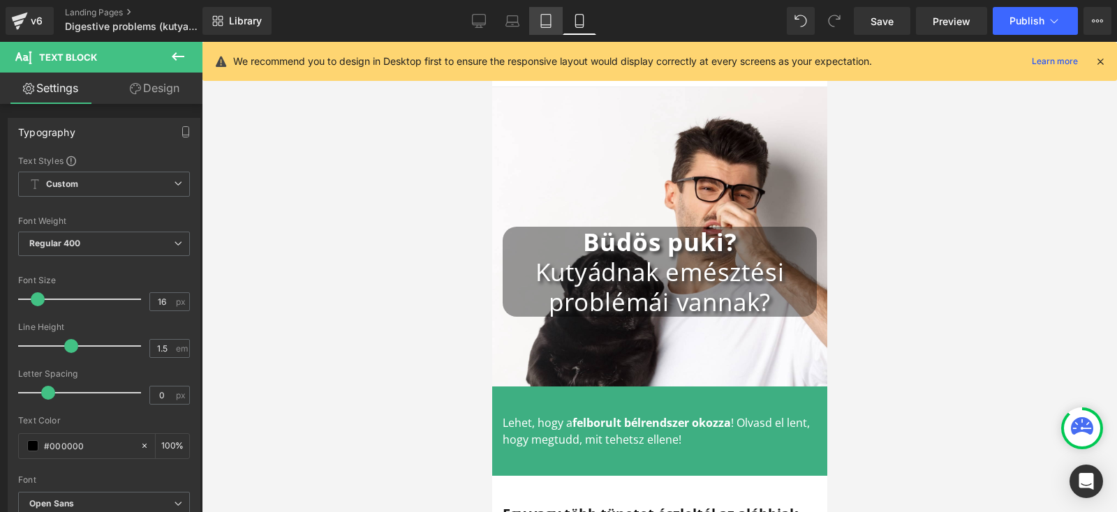
click at [541, 10] on link "Tablet" at bounding box center [546, 21] width 34 height 28
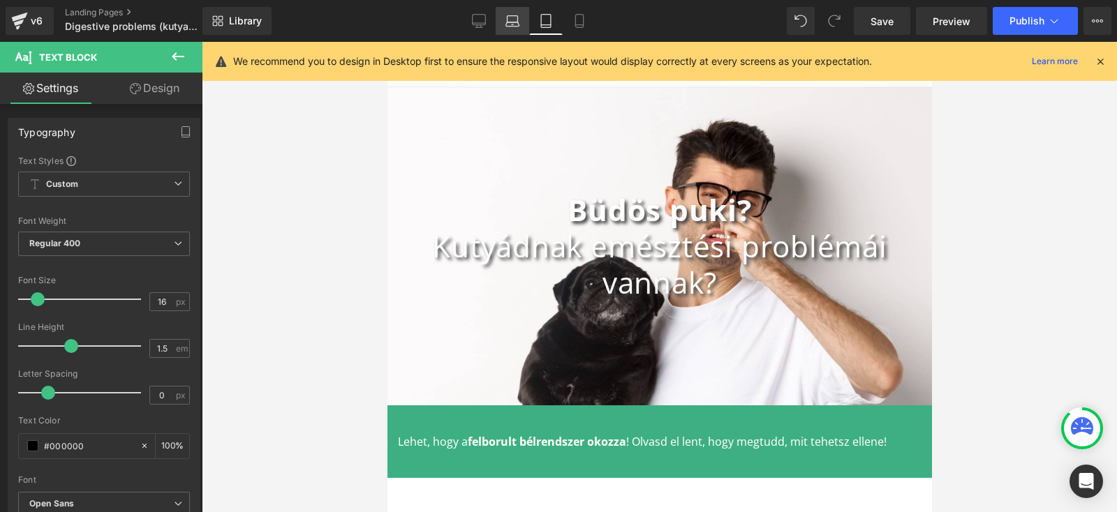
click at [504, 17] on link "Laptop" at bounding box center [513, 21] width 34 height 28
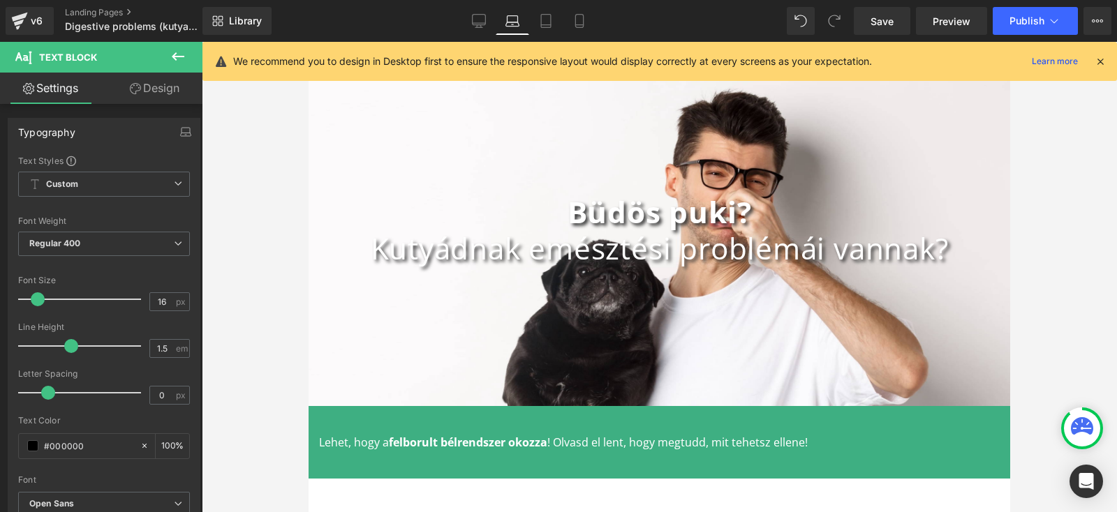
scroll to position [75, 0]
click at [1066, 21] on button "Publish" at bounding box center [1034, 21] width 85 height 28
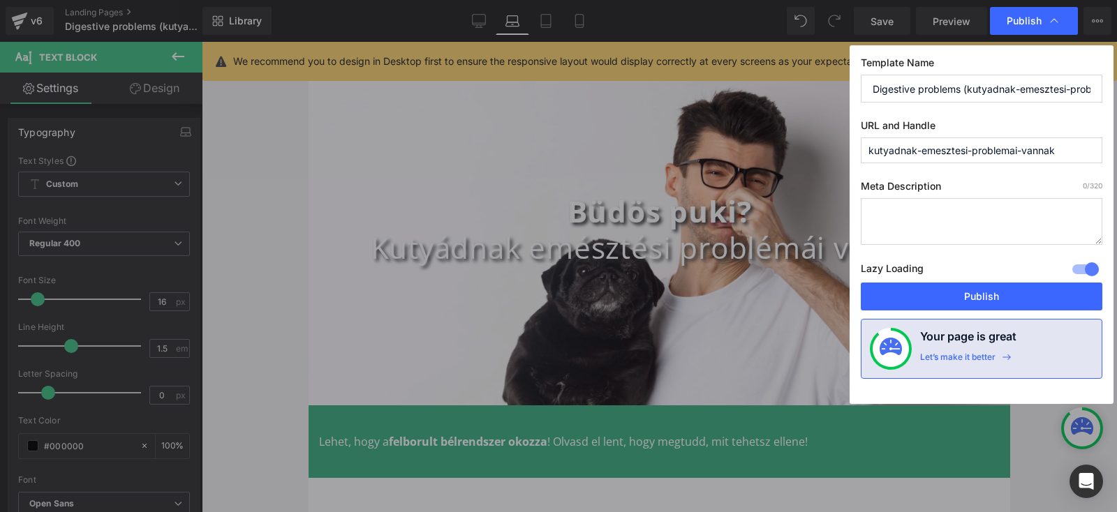
drag, startPoint x: 1063, startPoint y: 148, endPoint x: 699, endPoint y: 126, distance: 364.3
click at [699, 126] on div "Publish Template Name Digestive problems (kutyadnak-emesztesi-problemai-vannak)…" at bounding box center [558, 256] width 1117 height 512
paste input "Büdös puki?"
click at [892, 149] on input "büdös-puki" at bounding box center [981, 150] width 241 height 26
type input "budos-puki"
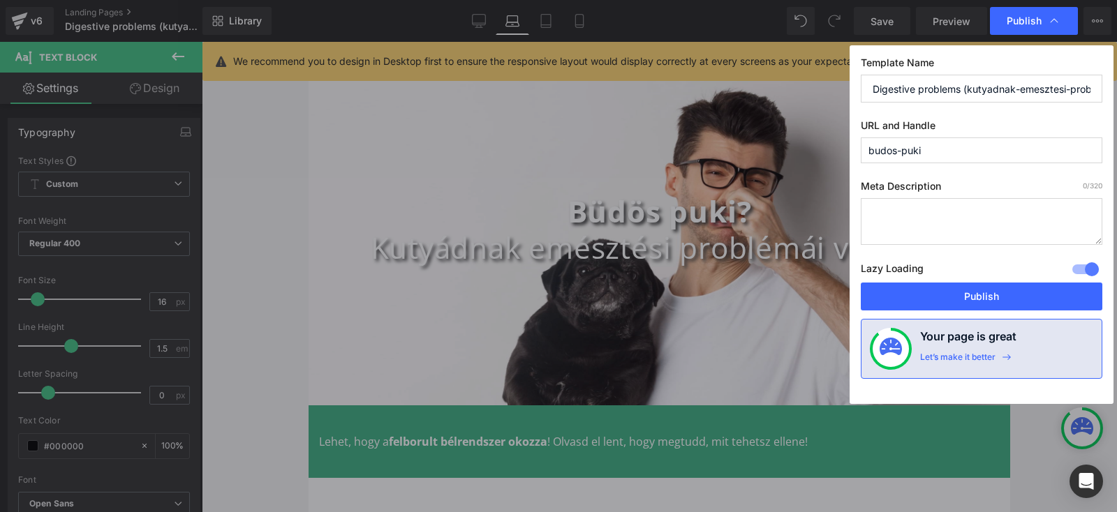
drag, startPoint x: 961, startPoint y: 92, endPoint x: 742, endPoint y: 105, distance: 219.5
click at [742, 105] on div "Publish Template Name Digestive problems (kutyadnak-emesztesi-problemai-vannak)…" at bounding box center [558, 256] width 1117 height 512
type input "G"
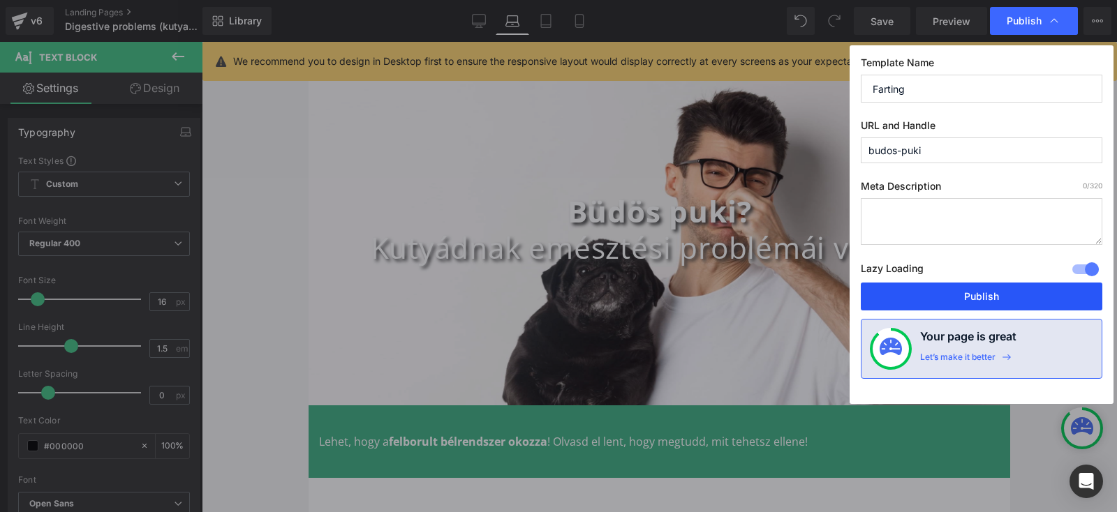
type input "Farting"
click at [998, 292] on button "Publish" at bounding box center [981, 297] width 241 height 28
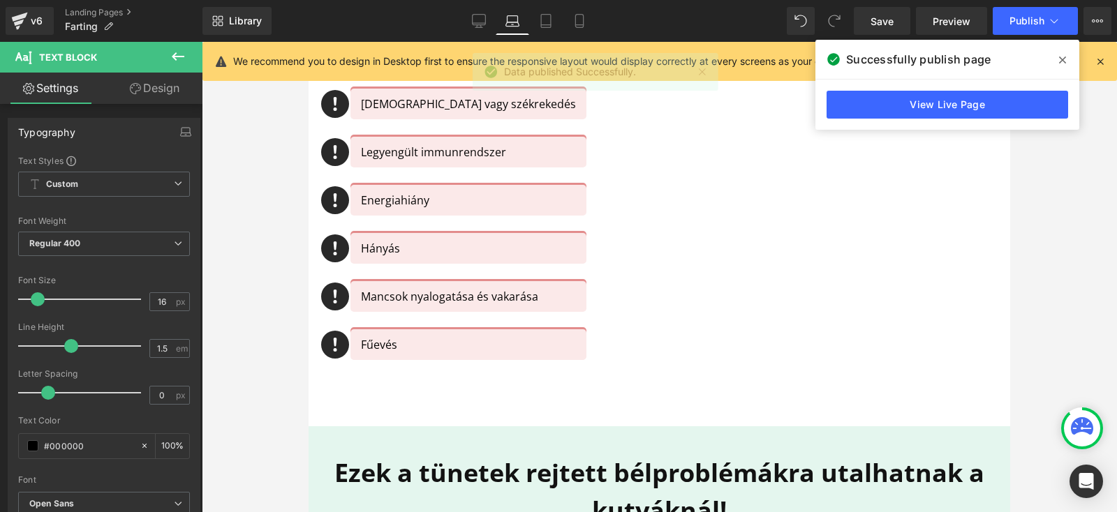
scroll to position [673, 0]
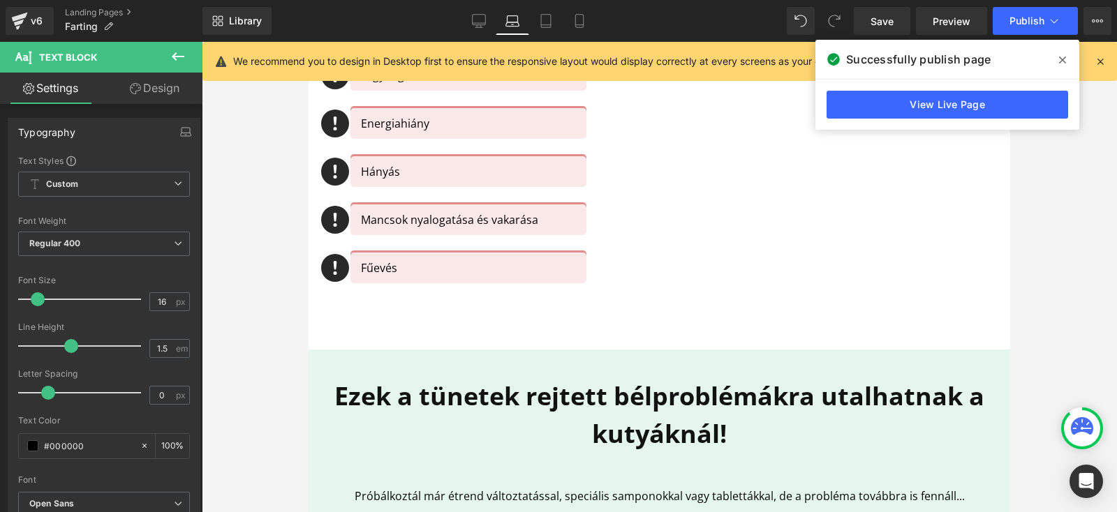
drag, startPoint x: 1062, startPoint y: 58, endPoint x: 1062, endPoint y: 47, distance: 10.5
click at [1062, 58] on icon at bounding box center [1062, 59] width 7 height 11
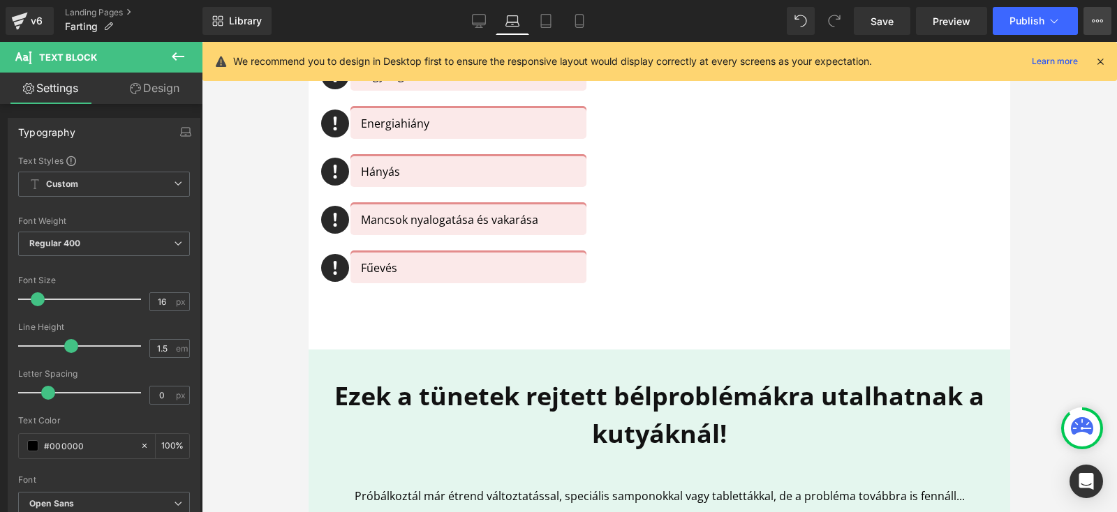
click at [1101, 20] on icon at bounding box center [1097, 20] width 11 height 11
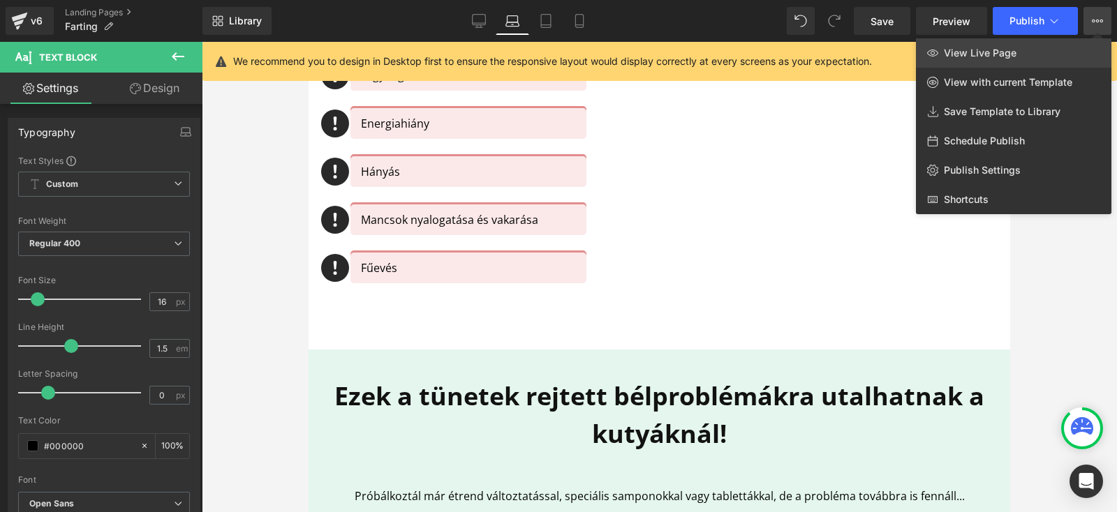
click at [1047, 53] on link "View Live Page" at bounding box center [1013, 52] width 195 height 29
